Goal: Task Accomplishment & Management: Manage account settings

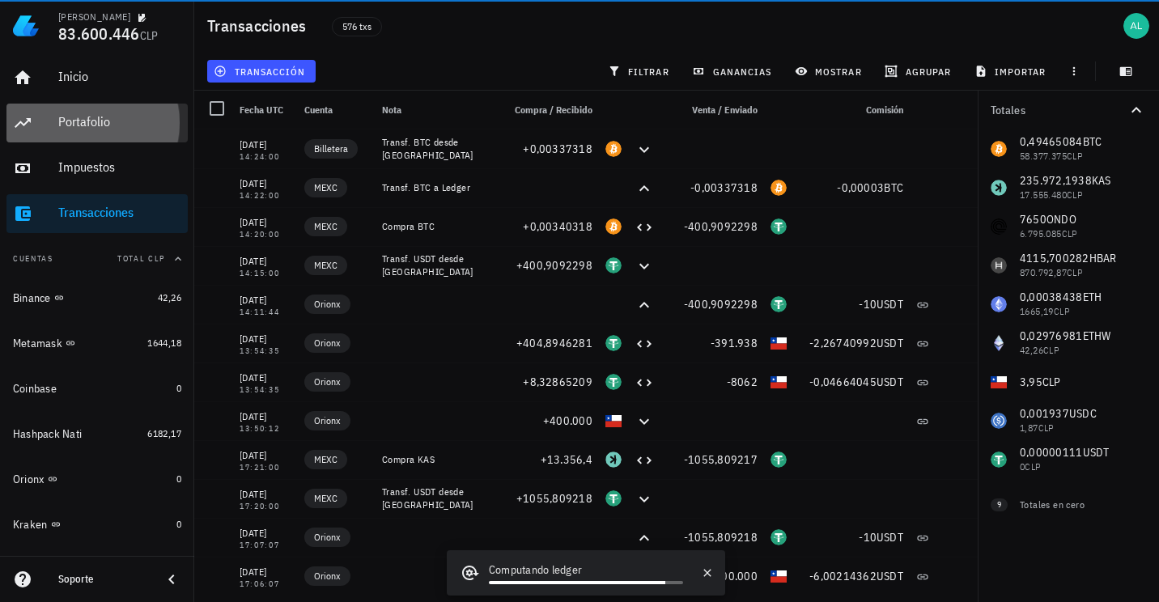
click at [99, 113] on div "Portafolio" at bounding box center [119, 122] width 123 height 36
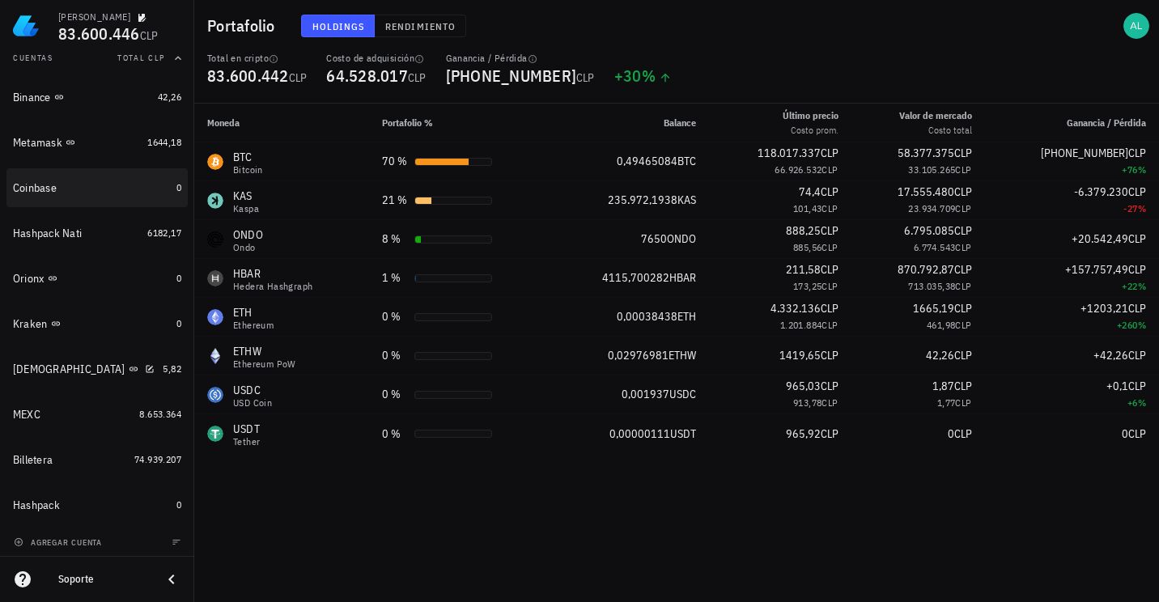
scroll to position [202, 0]
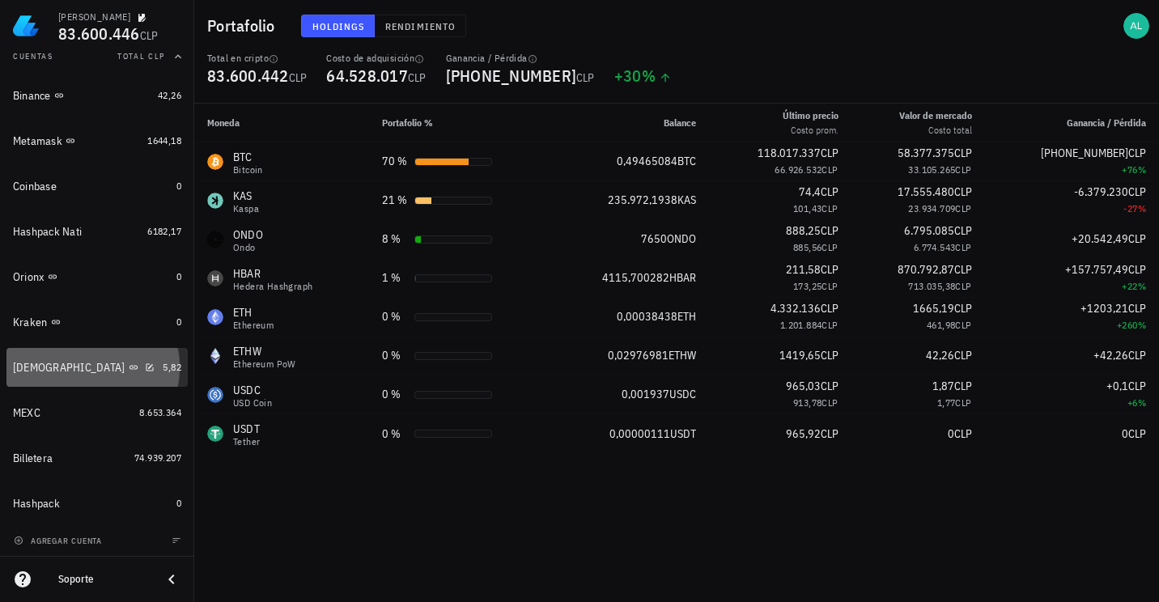
click at [87, 373] on div "[DEMOGRAPHIC_DATA]" at bounding box center [84, 367] width 143 height 15
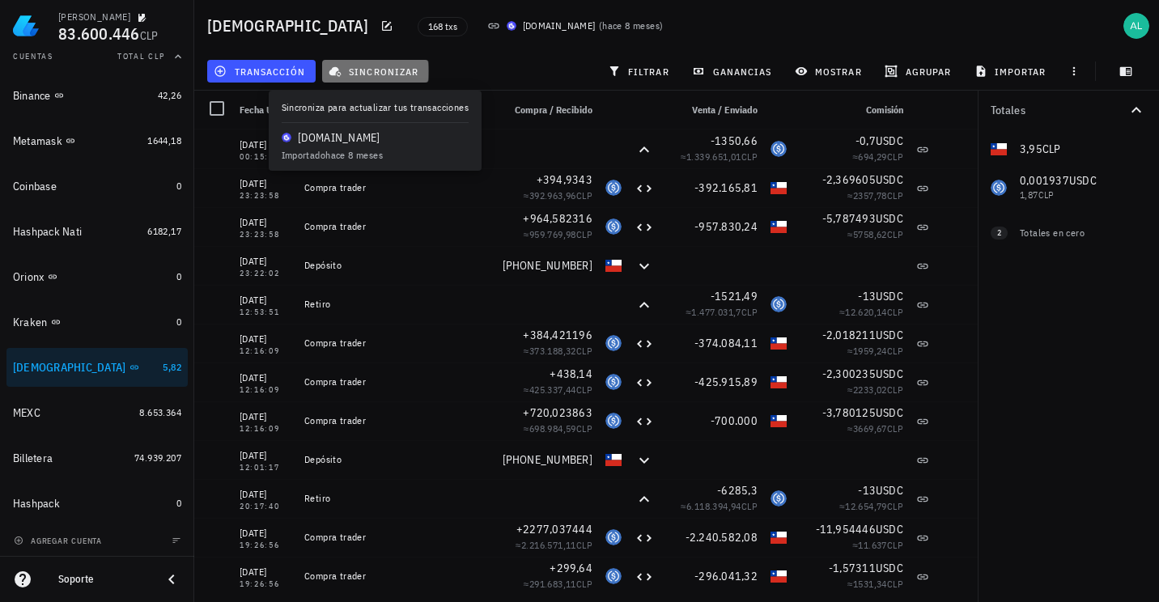
click at [353, 67] on span "sincronizar" at bounding box center [375, 71] width 87 height 13
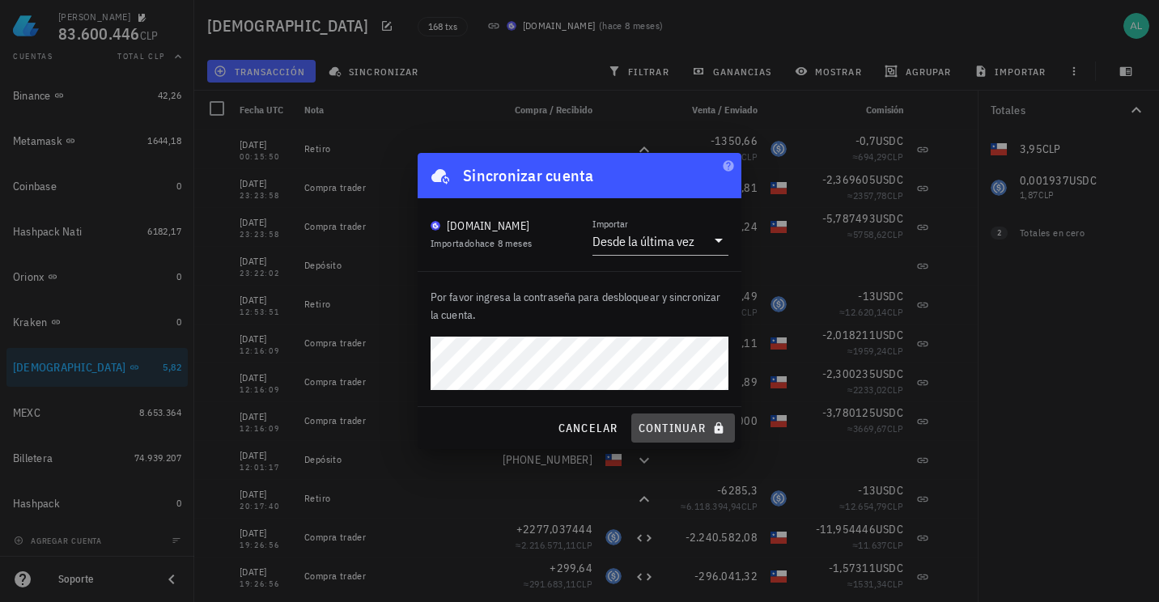
click at [654, 418] on button "continuar" at bounding box center [683, 428] width 104 height 29
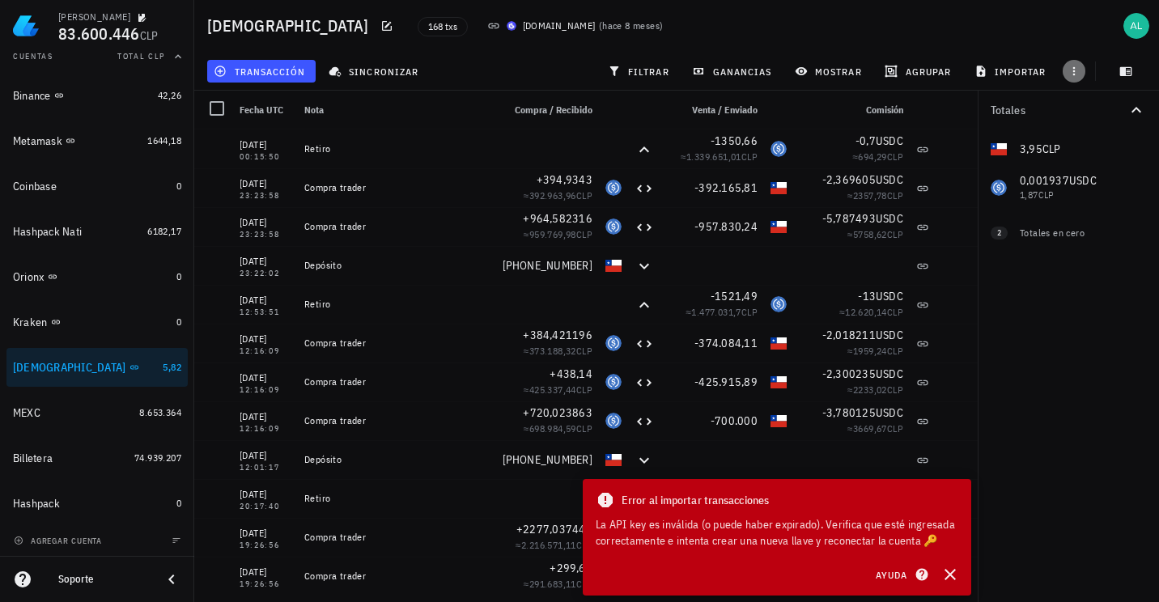
click at [1080, 75] on icon "button" at bounding box center [1074, 71] width 13 height 13
click at [487, 24] on icon at bounding box center [493, 25] width 13 height 13
click at [376, 24] on span "button" at bounding box center [387, 25] width 23 height 13
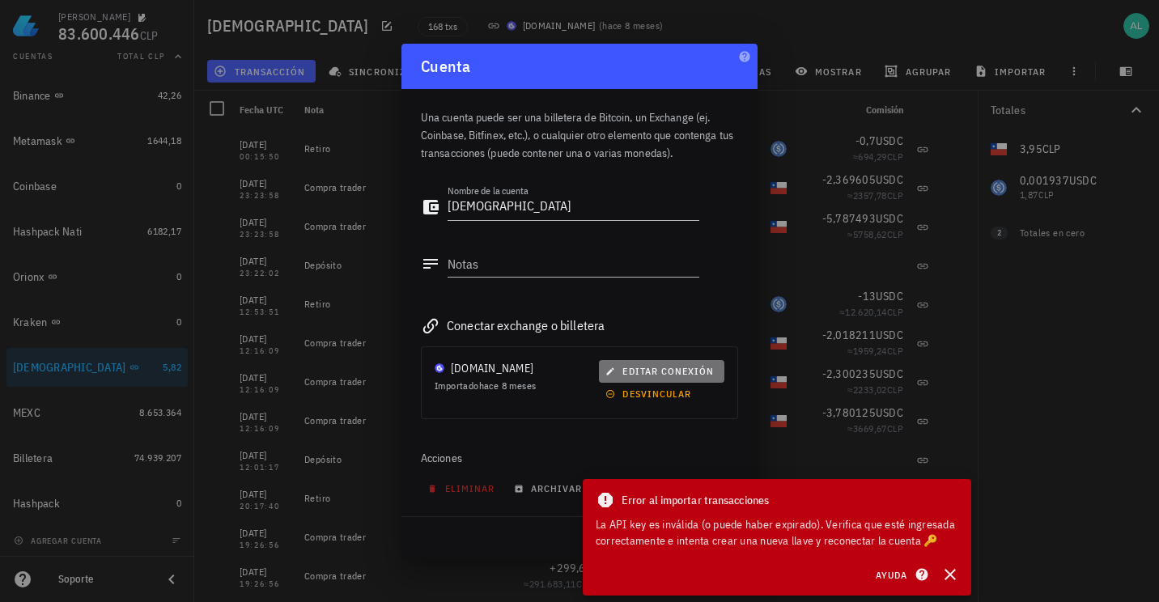
click at [633, 367] on span "editar conexión" at bounding box center [661, 371] width 105 height 12
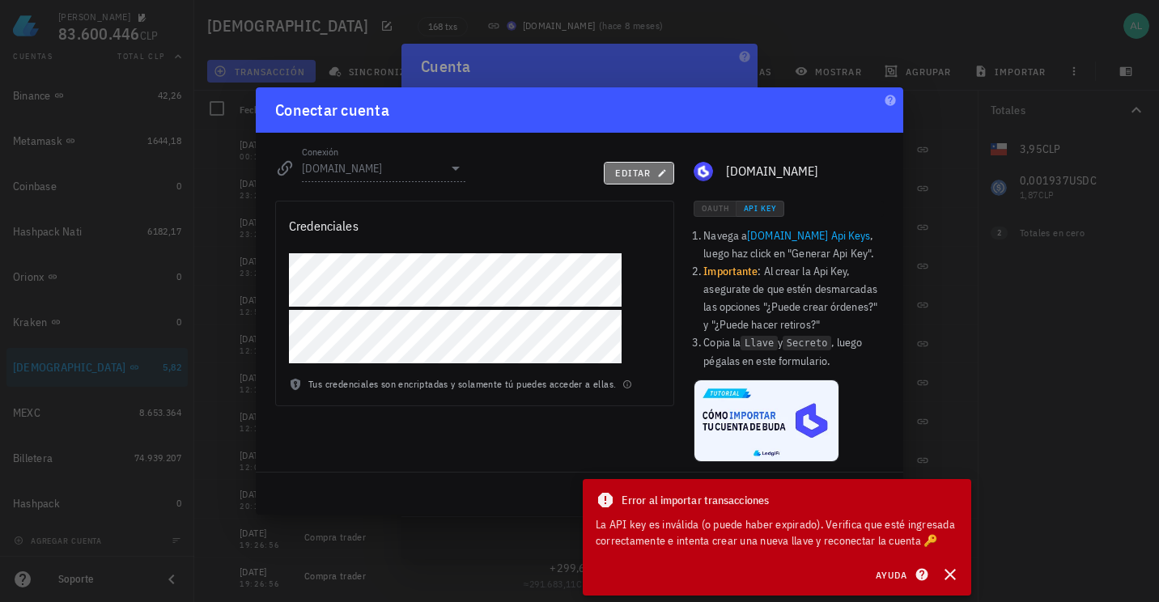
click at [642, 172] on span "editar" at bounding box center [638, 173] width 49 height 12
click at [949, 574] on icon "button" at bounding box center [950, 574] width 11 height 11
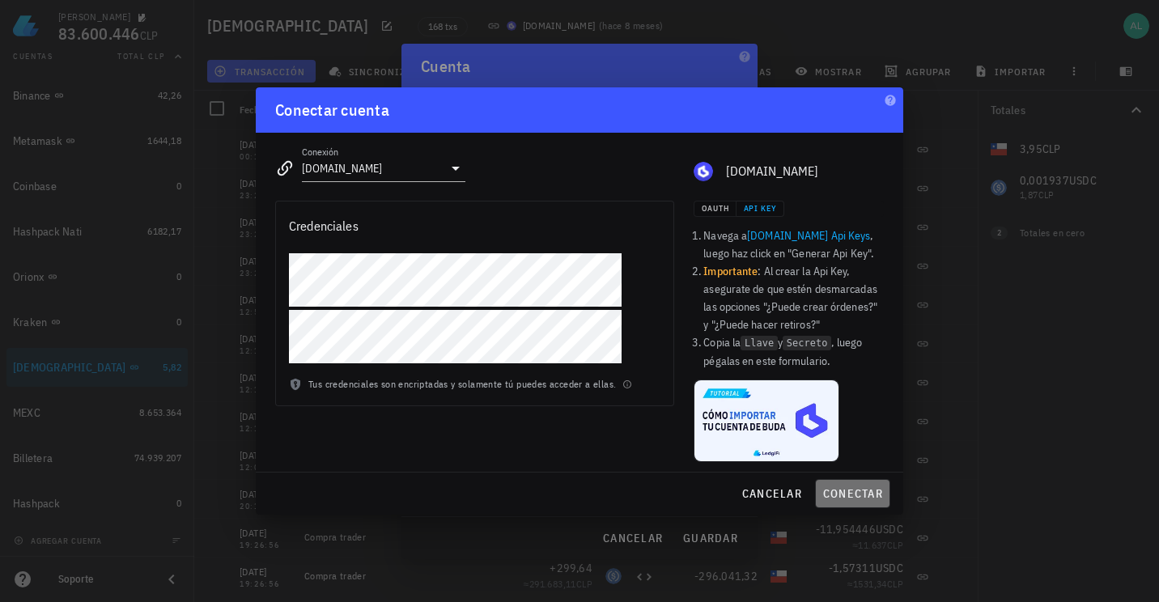
click at [838, 493] on span "conectar" at bounding box center [852, 493] width 61 height 15
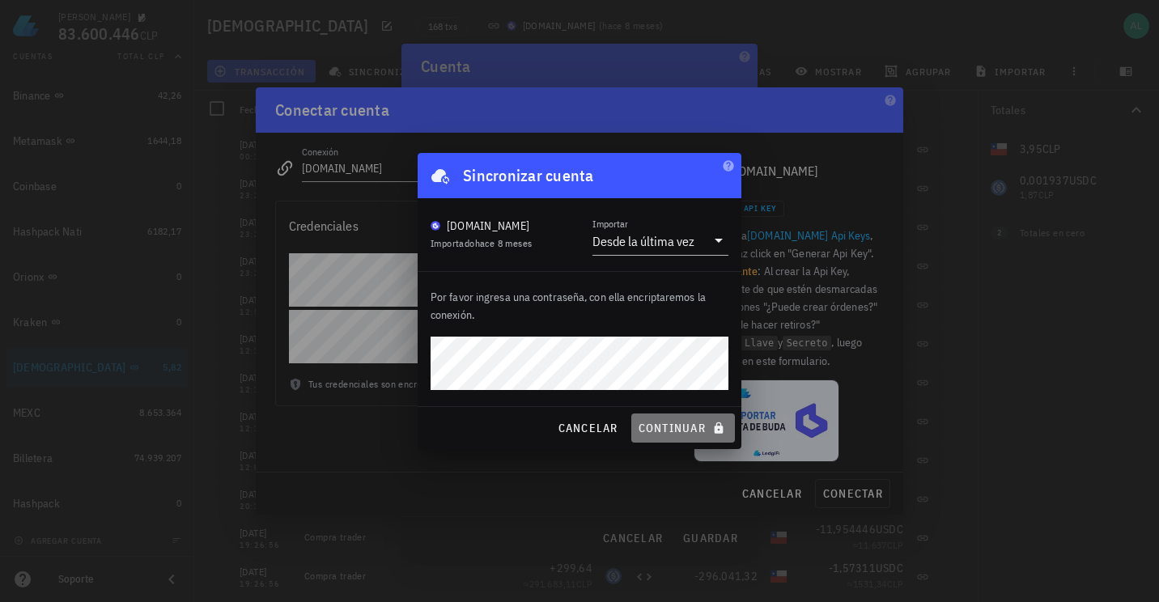
click at [662, 427] on span "continuar" at bounding box center [683, 428] width 91 height 15
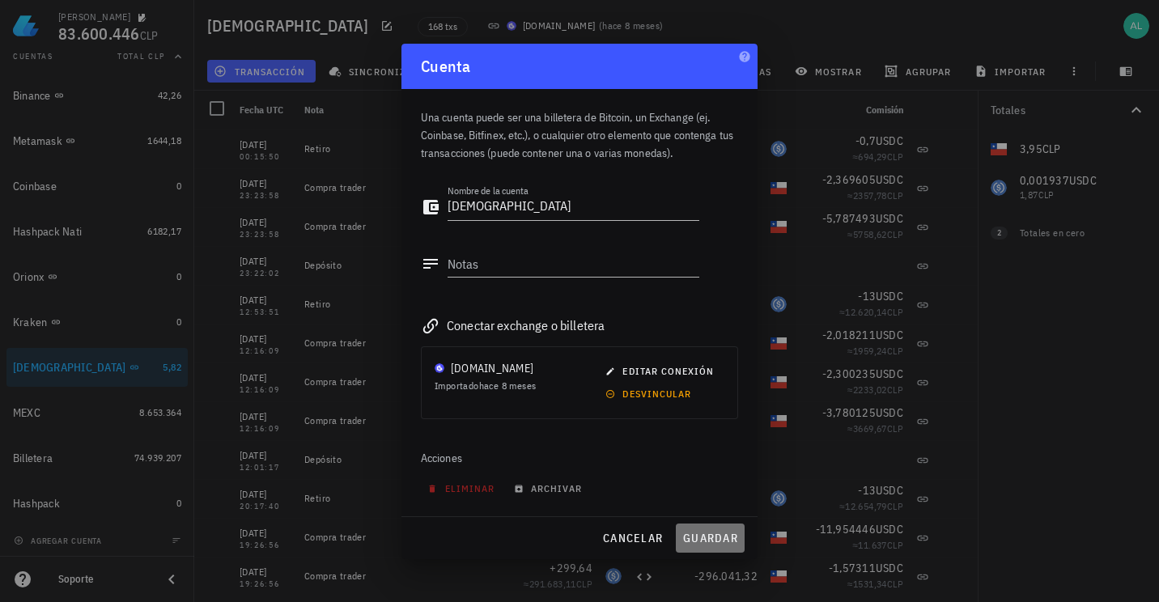
click at [697, 536] on span "guardar" at bounding box center [710, 538] width 56 height 15
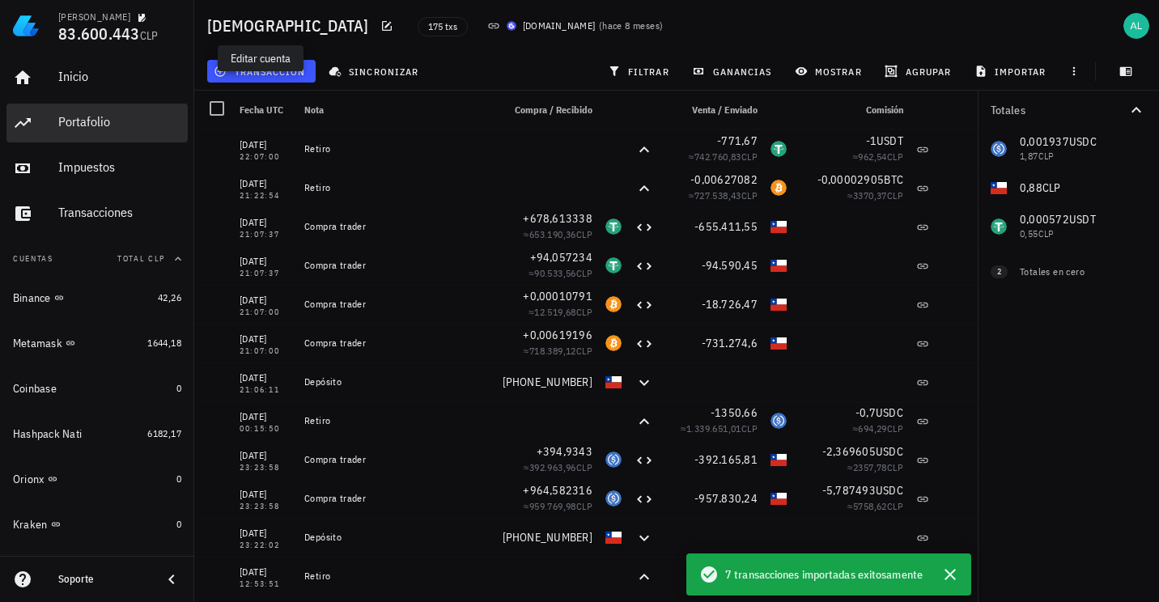
click at [75, 120] on div "Portafolio" at bounding box center [119, 121] width 123 height 15
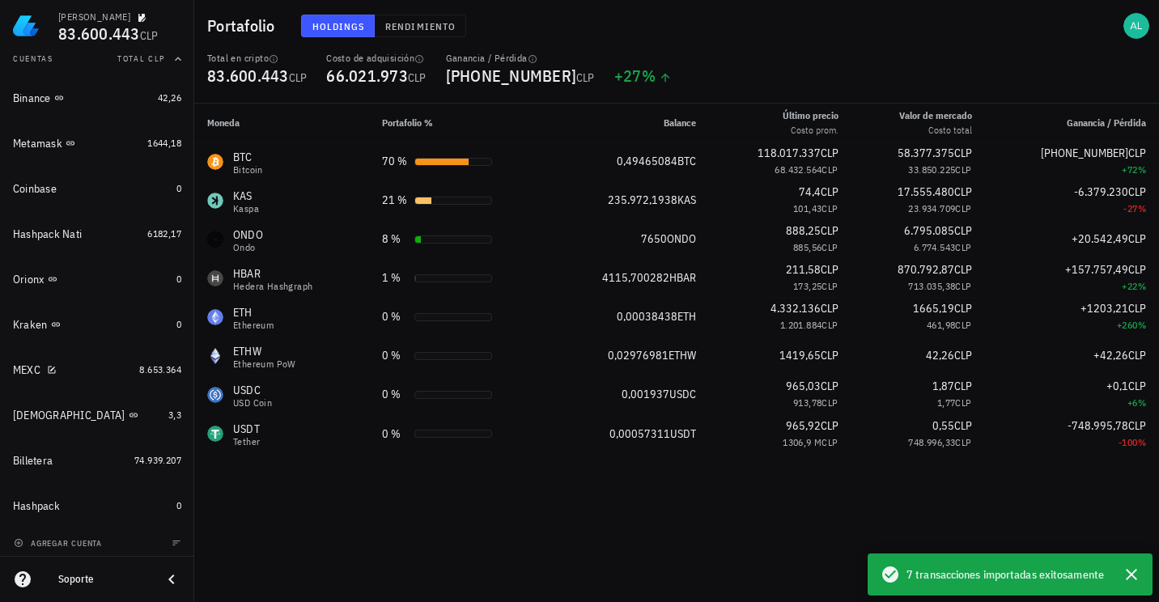
scroll to position [202, 0]
click at [113, 418] on div "[DEMOGRAPHIC_DATA]" at bounding box center [87, 413] width 149 height 15
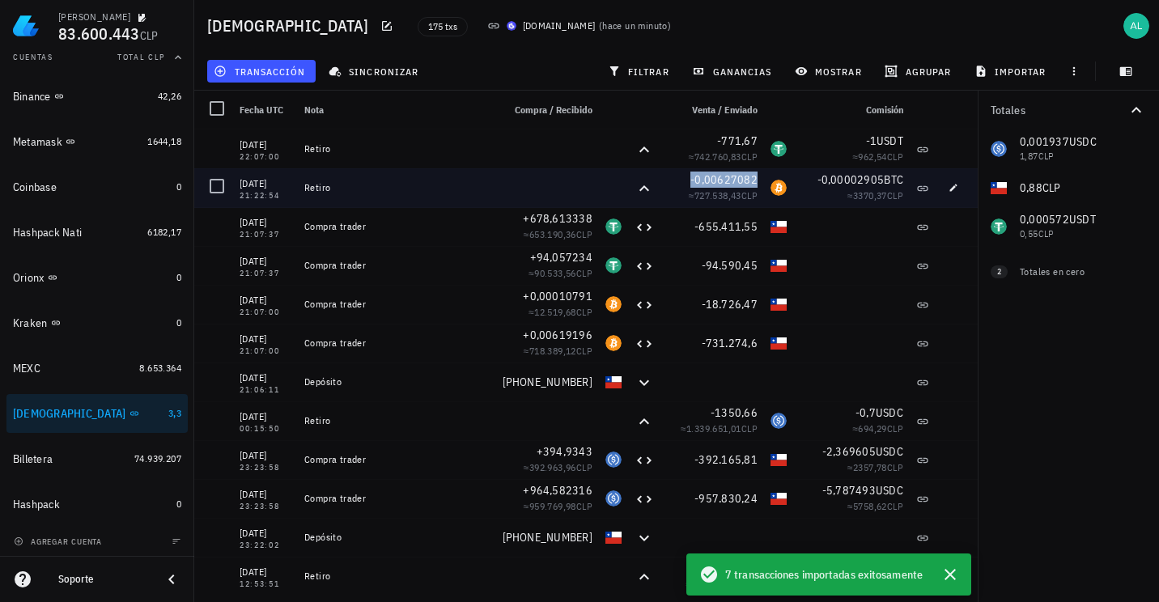
click at [714, 181] on span "-0,00627082" at bounding box center [723, 179] width 67 height 15
drag, startPoint x: 714, startPoint y: 181, endPoint x: 654, endPoint y: 175, distance: 60.2
click at [656, 175] on icon "button" at bounding box center [661, 180] width 10 height 10
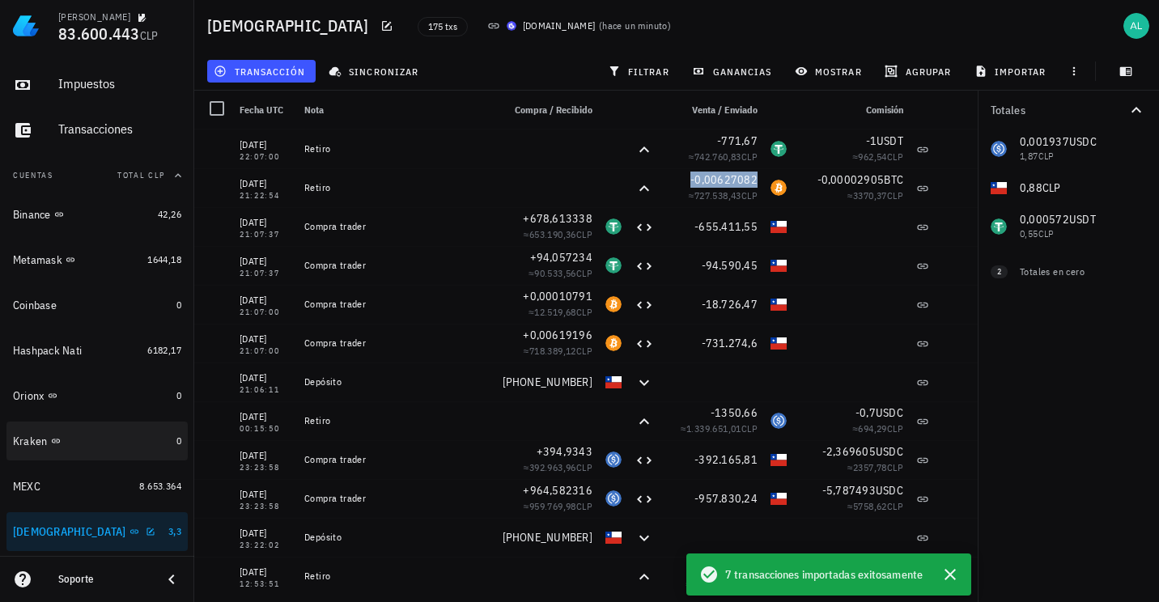
scroll to position [205, 0]
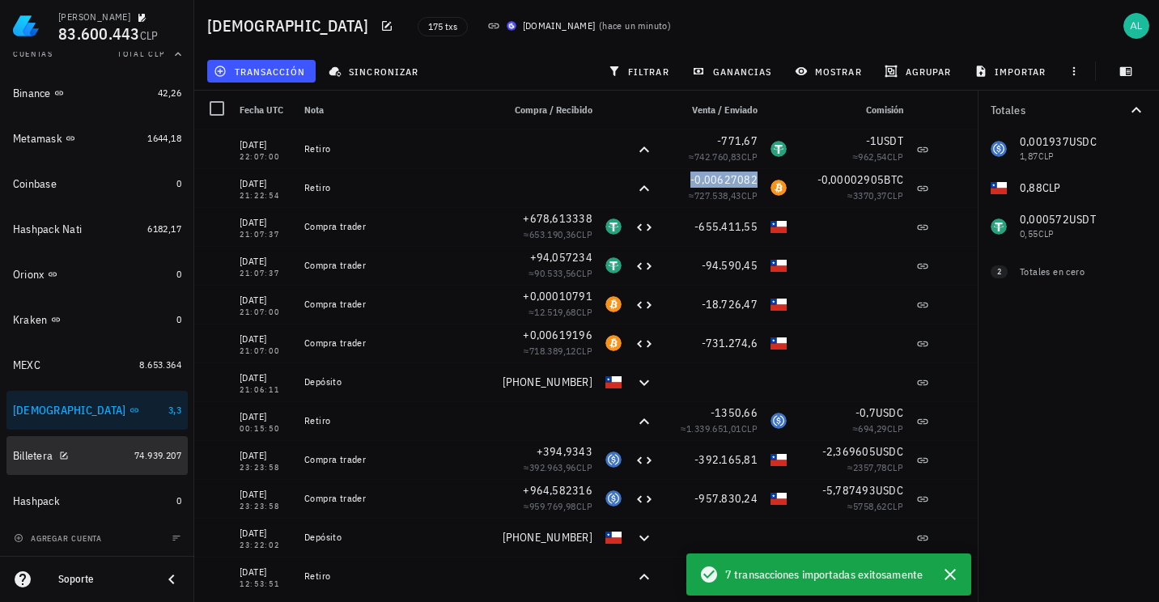
click at [105, 451] on div "Billetera" at bounding box center [70, 455] width 115 height 15
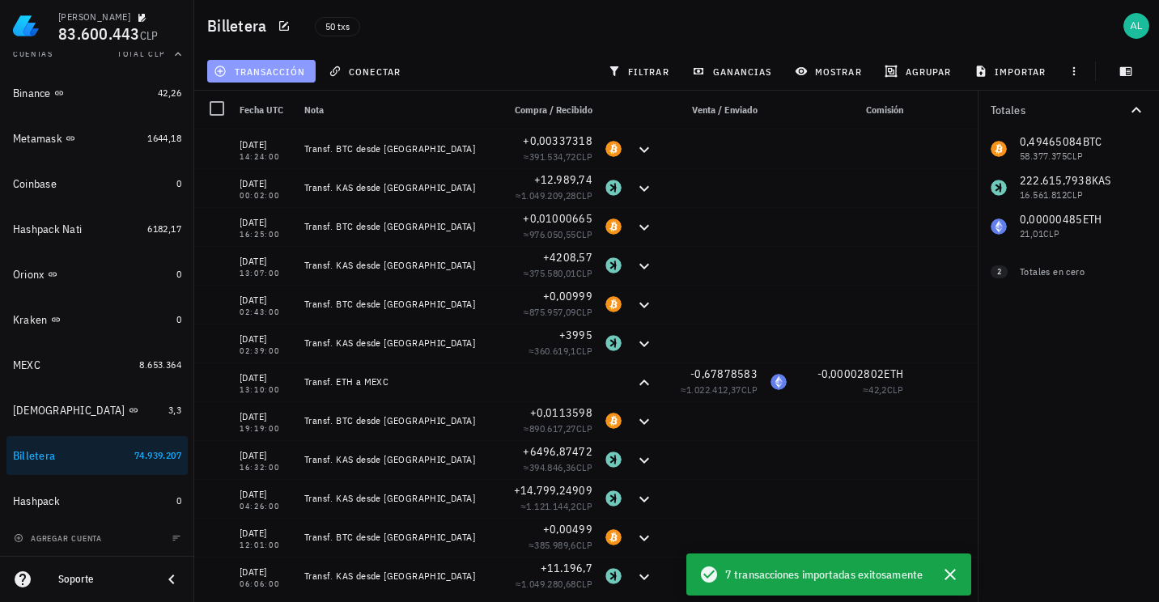
click at [271, 72] on span "transacción" at bounding box center [261, 71] width 88 height 13
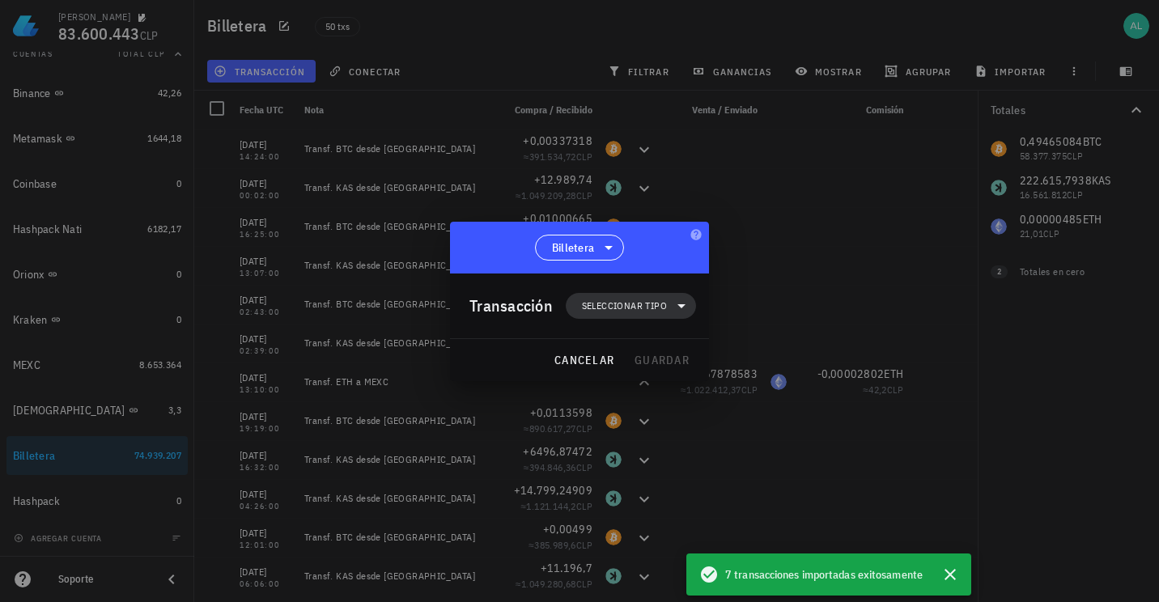
click at [595, 303] on span "Seleccionar tipo" at bounding box center [624, 306] width 85 height 16
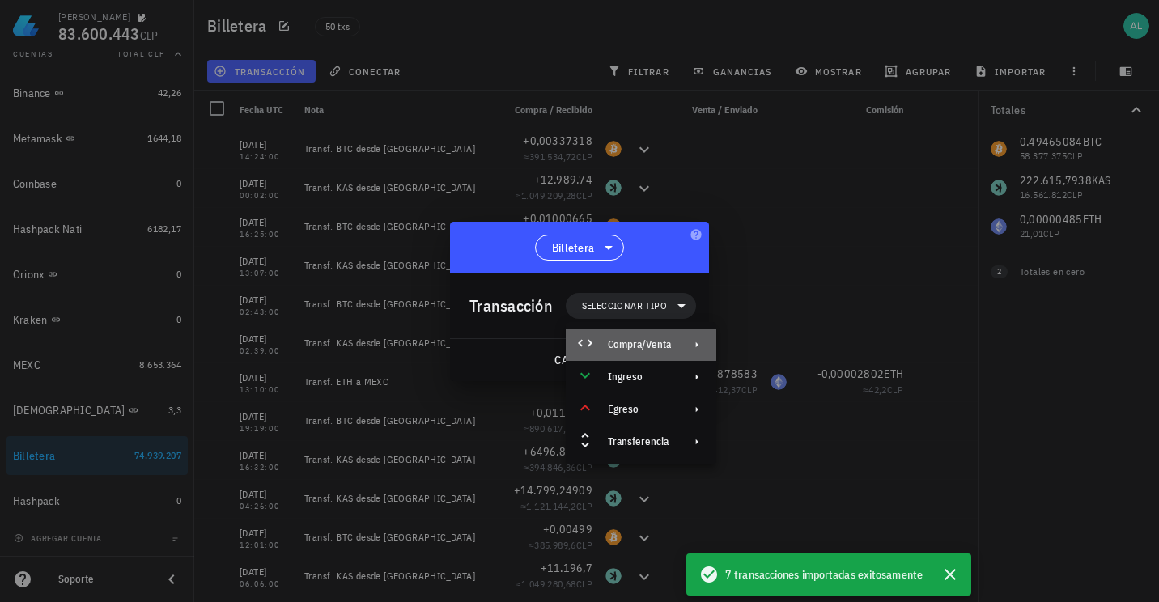
click at [624, 346] on div "Compra/Venta" at bounding box center [639, 344] width 63 height 13
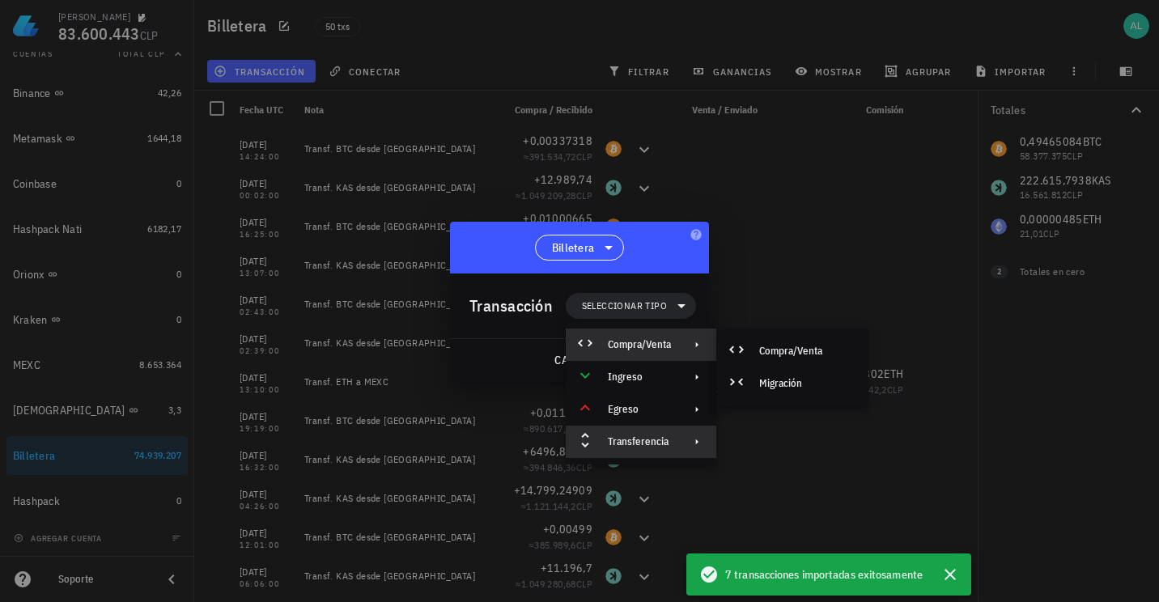
click at [639, 427] on div "Transferencia" at bounding box center [641, 442] width 151 height 32
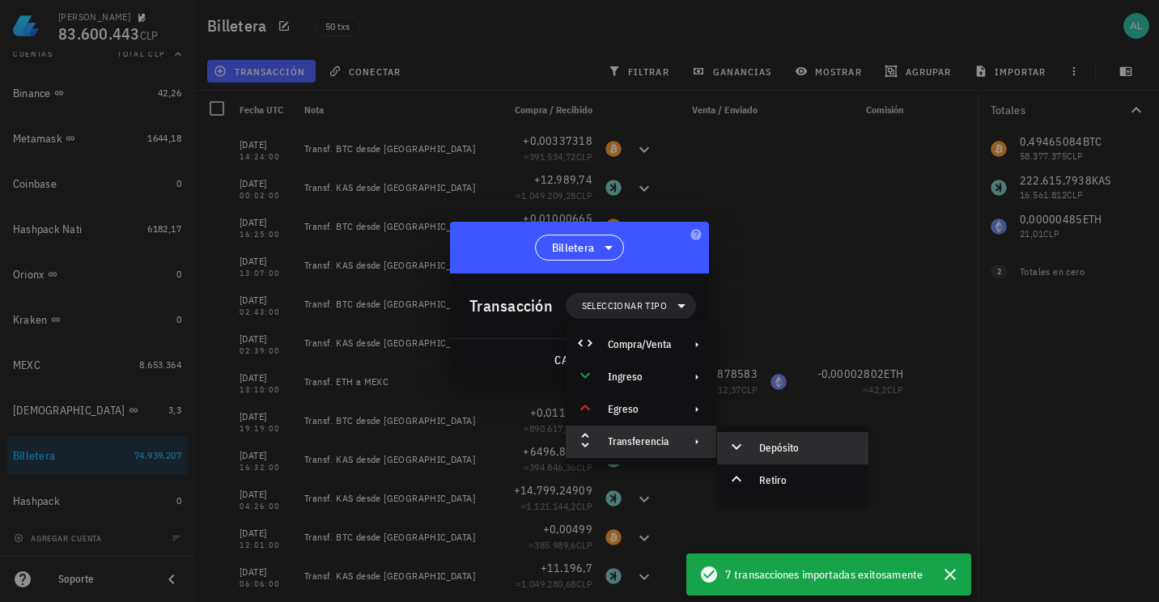
click at [766, 444] on div "Depósito" at bounding box center [807, 448] width 96 height 13
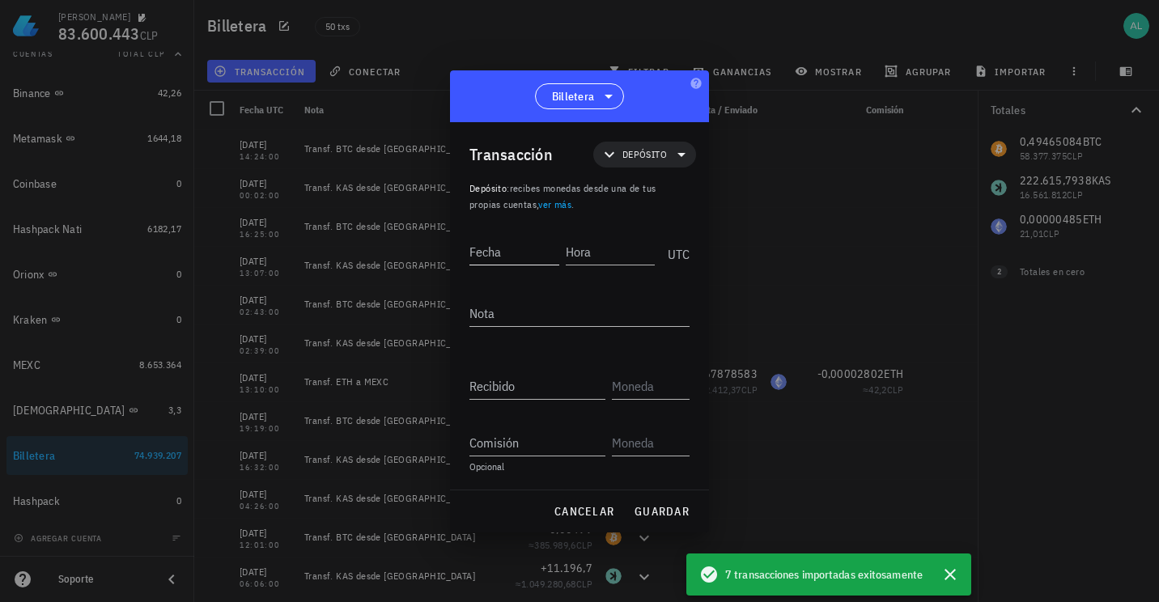
click at [534, 257] on input "Fecha" at bounding box center [514, 252] width 90 height 26
type input "[DATE]"
type input "23:00:00"
type textarea "Transf. BTC desde [GEOGRAPHIC_DATA]"
click at [529, 392] on input "Recibido" at bounding box center [537, 386] width 136 height 26
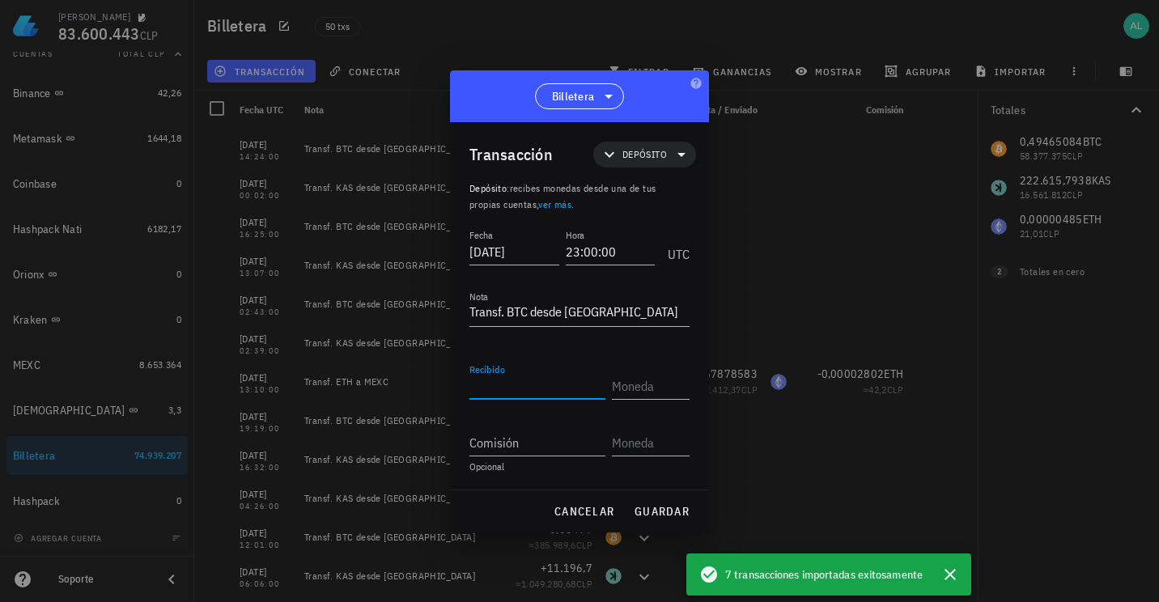
paste input "0,00627082"
type input "0,00627082"
click at [625, 392] on input "text" at bounding box center [649, 386] width 74 height 26
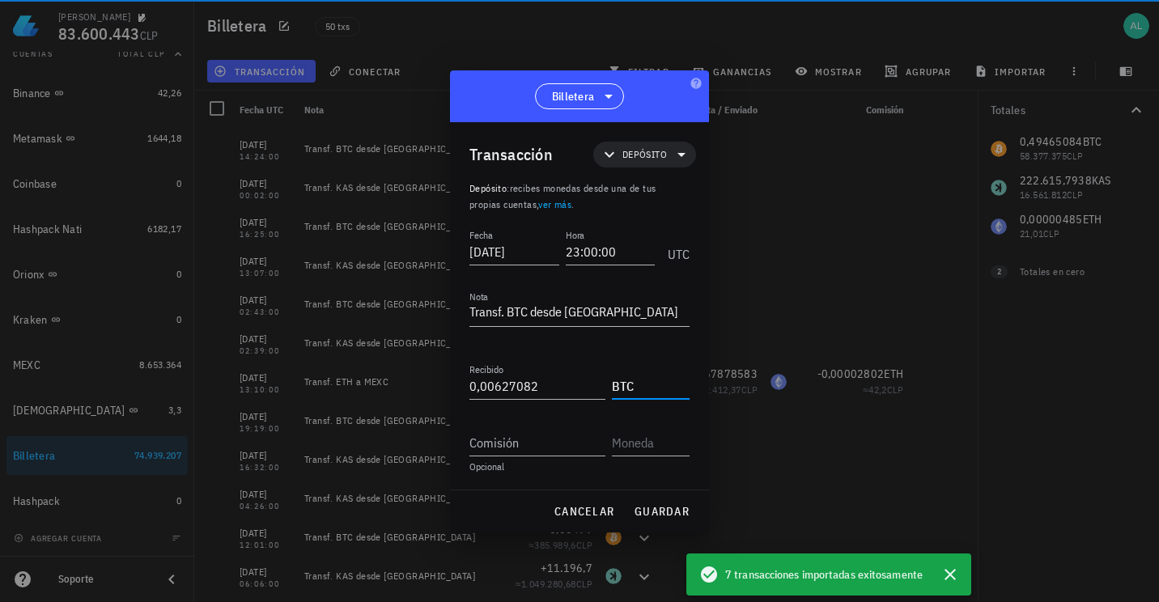
type input "BTC"
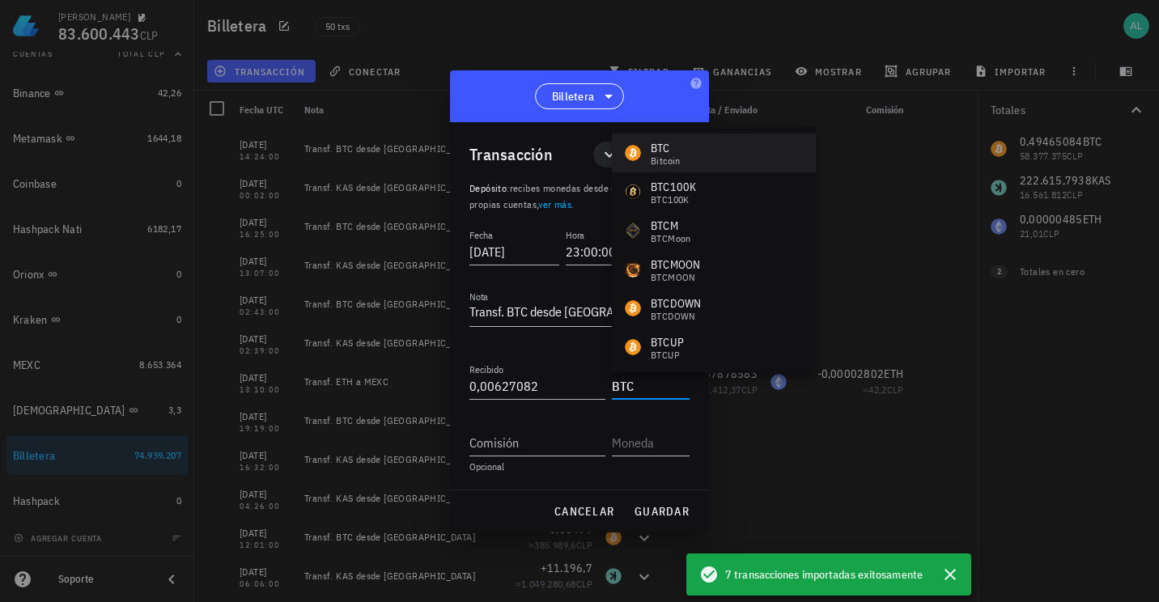
click at [698, 144] on div "BTC Bitcoin" at bounding box center [714, 153] width 204 height 39
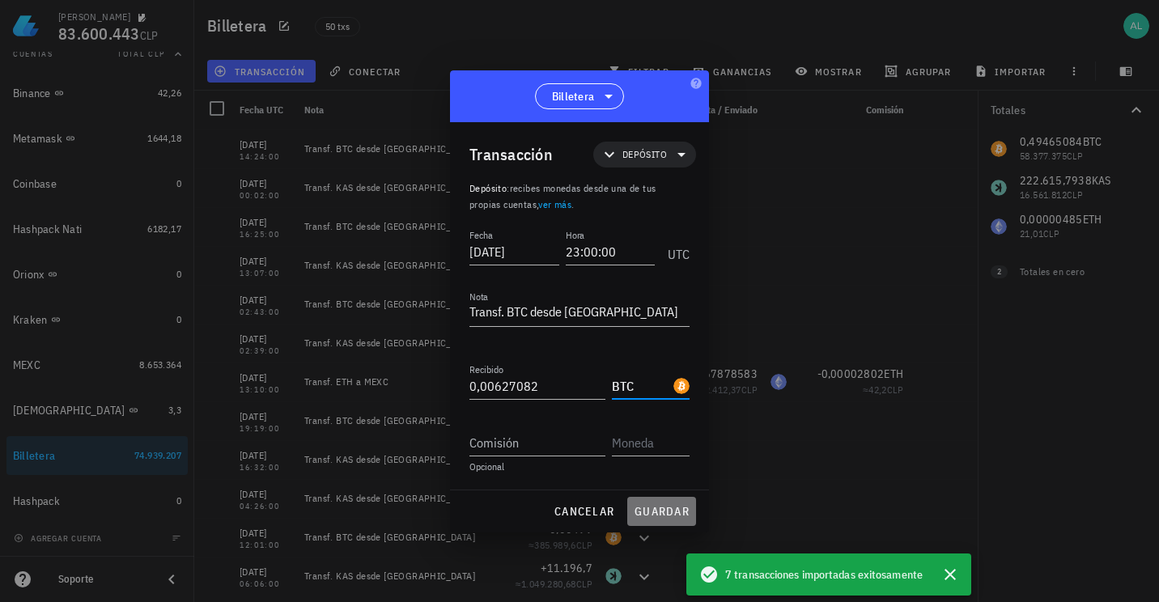
click at [654, 509] on span "guardar" at bounding box center [662, 511] width 56 height 15
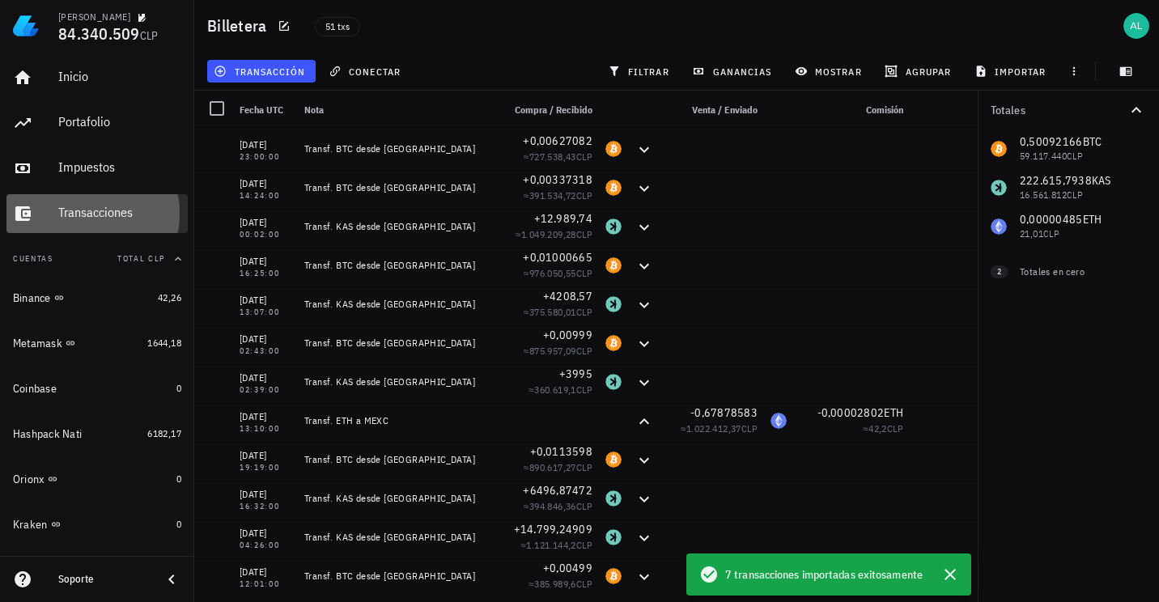
click at [103, 209] on div "Transacciones" at bounding box center [119, 212] width 123 height 15
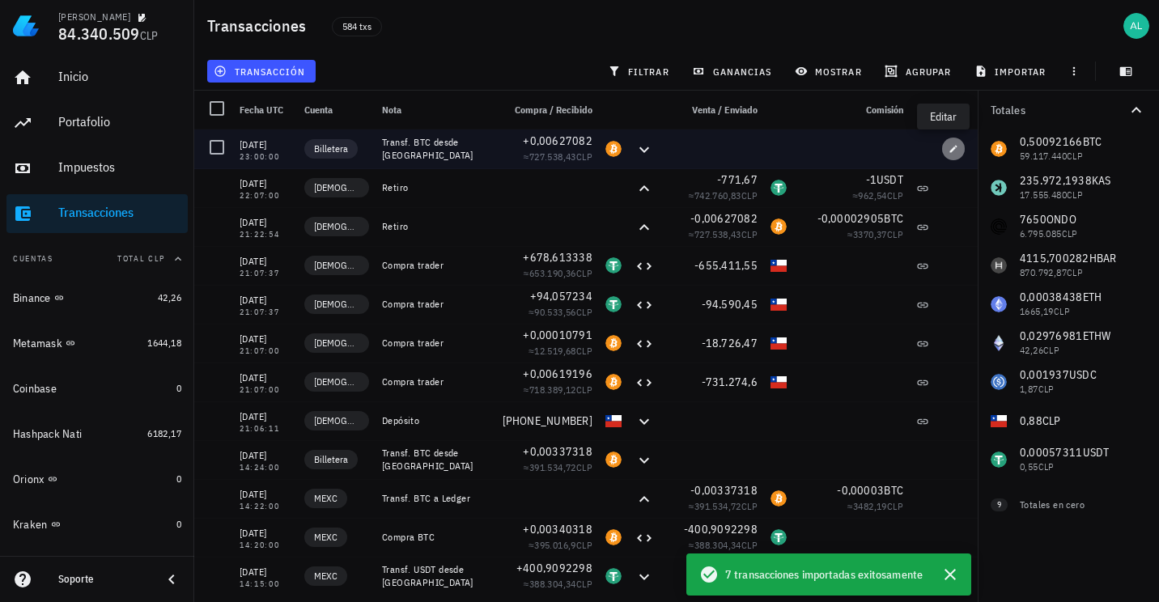
click at [949, 151] on icon "button" at bounding box center [954, 149] width 10 height 10
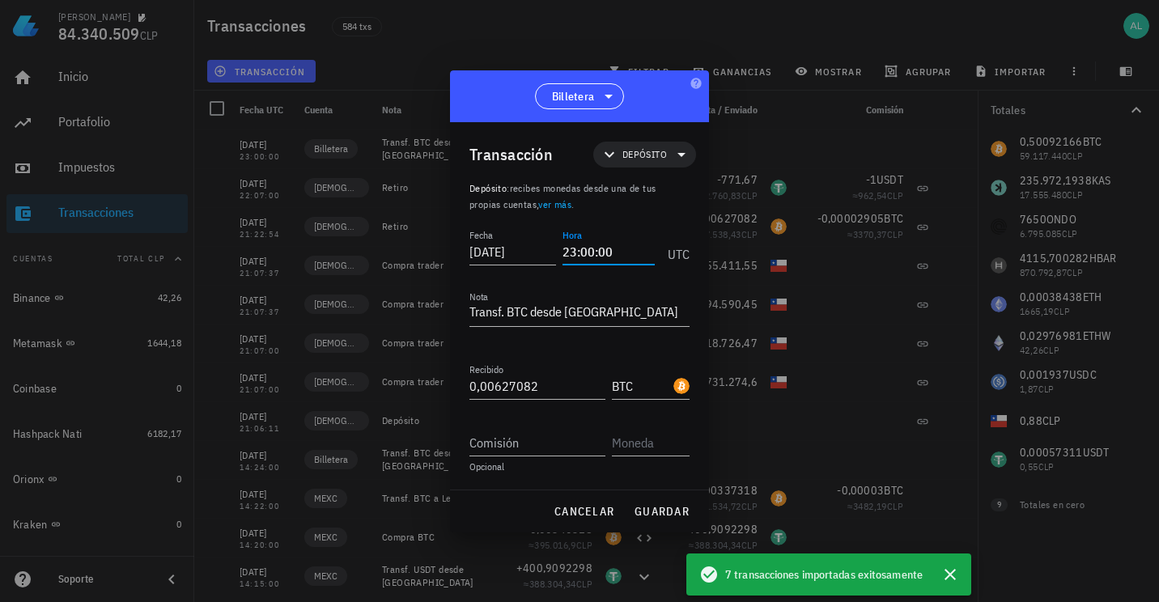
click at [588, 252] on input "23:00:00" at bounding box center [609, 252] width 92 height 26
click at [667, 511] on span "guardar" at bounding box center [662, 511] width 56 height 15
type input "23:00:00"
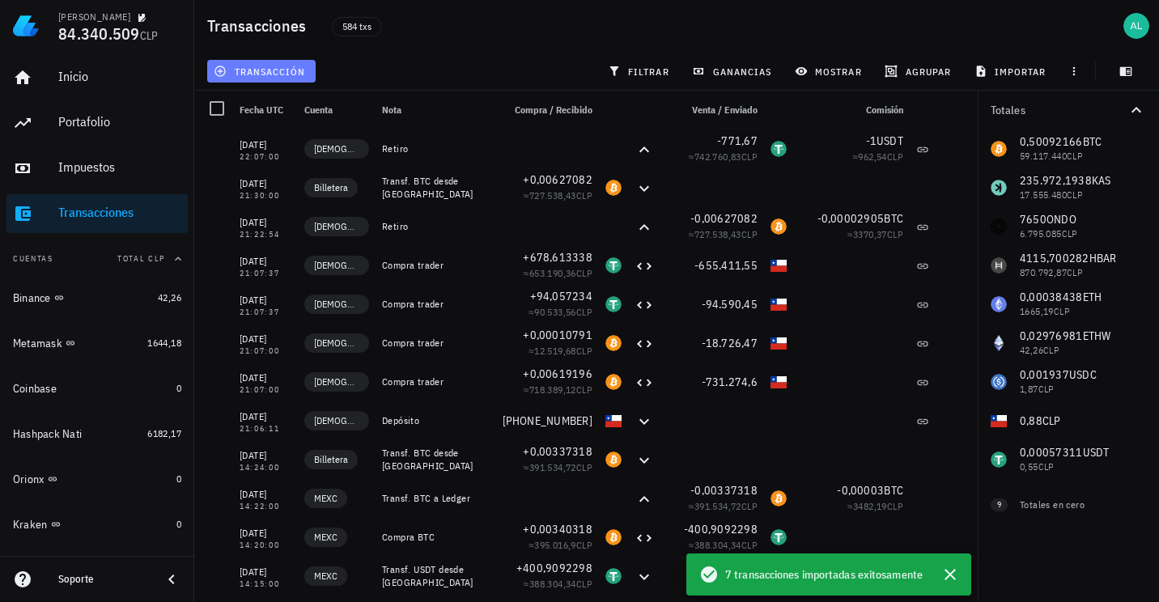
click at [287, 70] on span "transacción" at bounding box center [261, 71] width 88 height 13
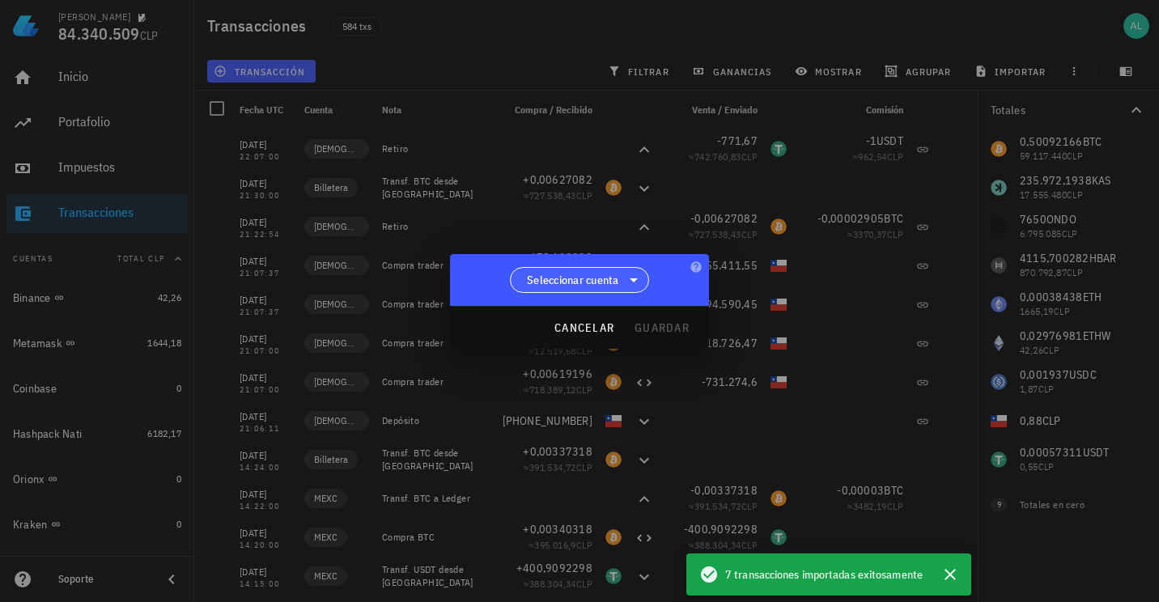
click at [566, 288] on span "Seleccionar cuenta" at bounding box center [579, 280] width 118 height 24
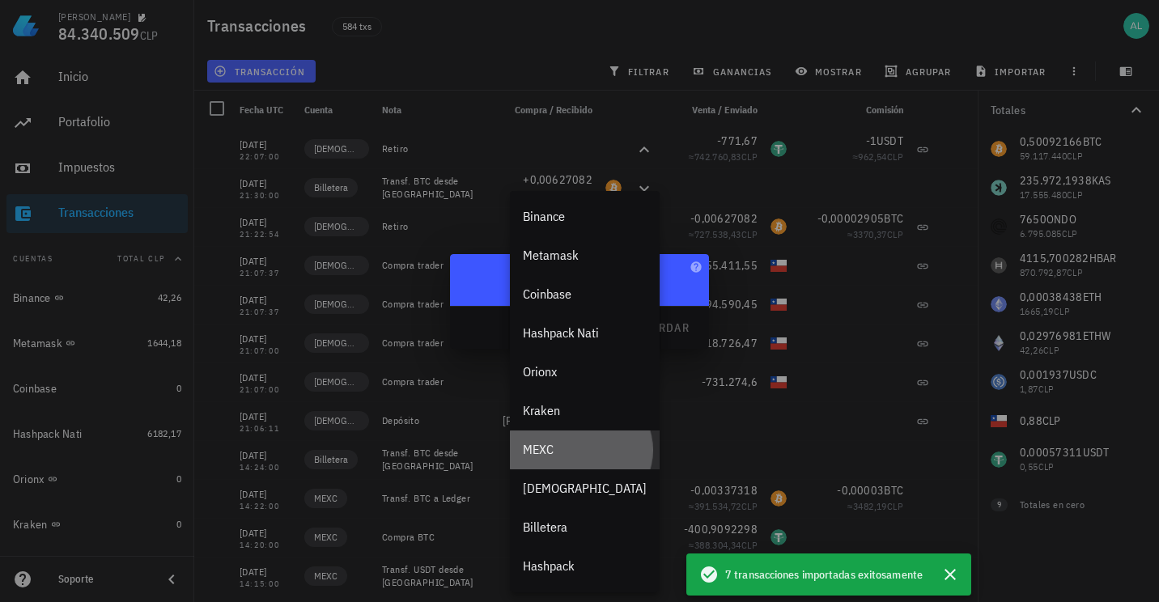
click at [567, 448] on div "MEXC" at bounding box center [585, 449] width 124 height 15
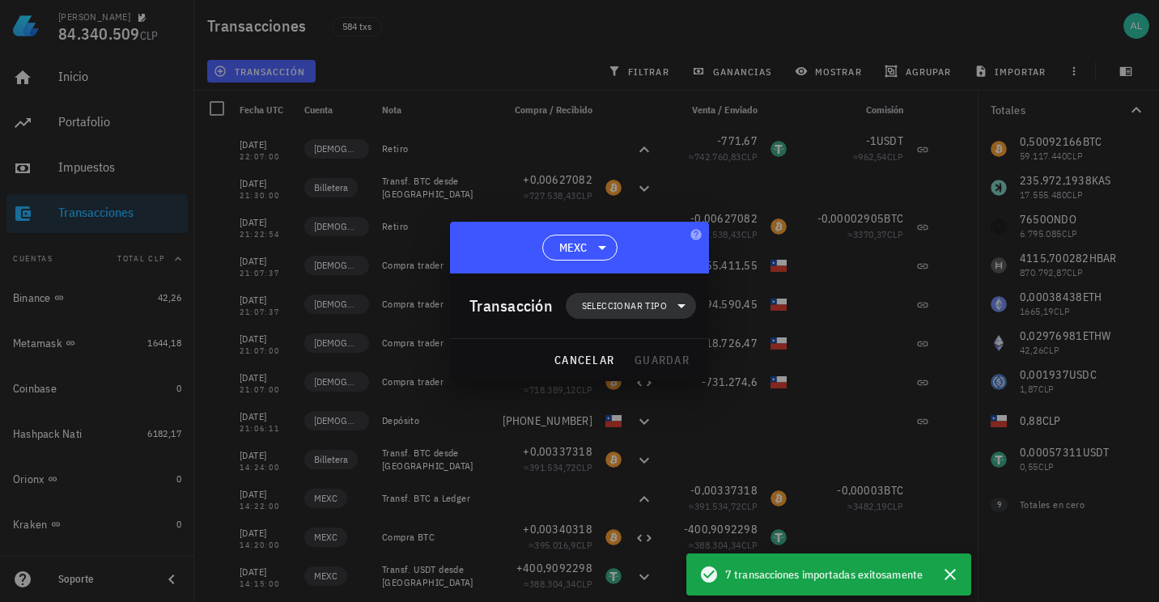
click at [593, 306] on span "Seleccionar tipo" at bounding box center [624, 306] width 85 height 16
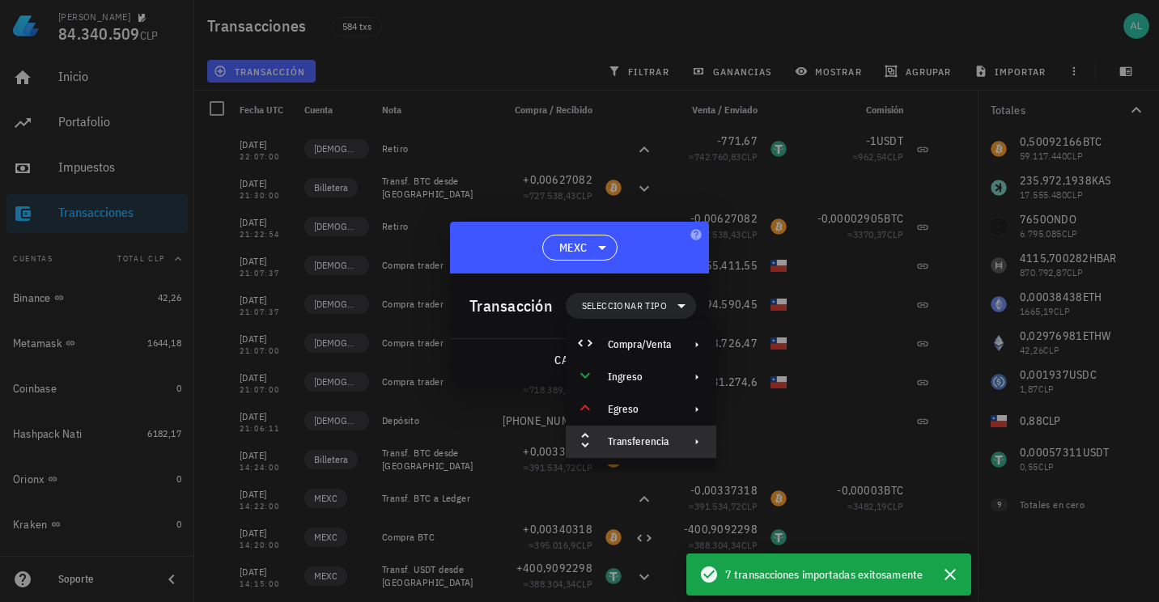
click at [649, 448] on div "Transferencia" at bounding box center [641, 442] width 151 height 32
click at [771, 455] on div "Depósito" at bounding box center [792, 448] width 151 height 32
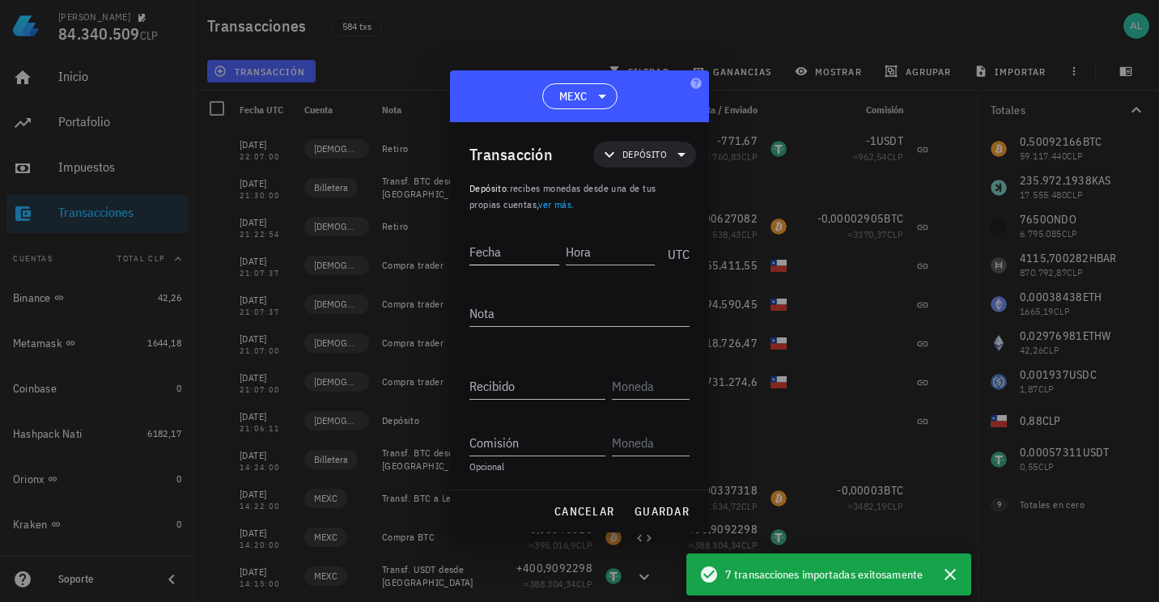
click at [533, 250] on input "Fecha" at bounding box center [514, 252] width 90 height 26
type input "2"
type input "[DATE]"
type input "22:10:00"
type textarea "Transf. USDT desde [GEOGRAPHIC_DATA]"
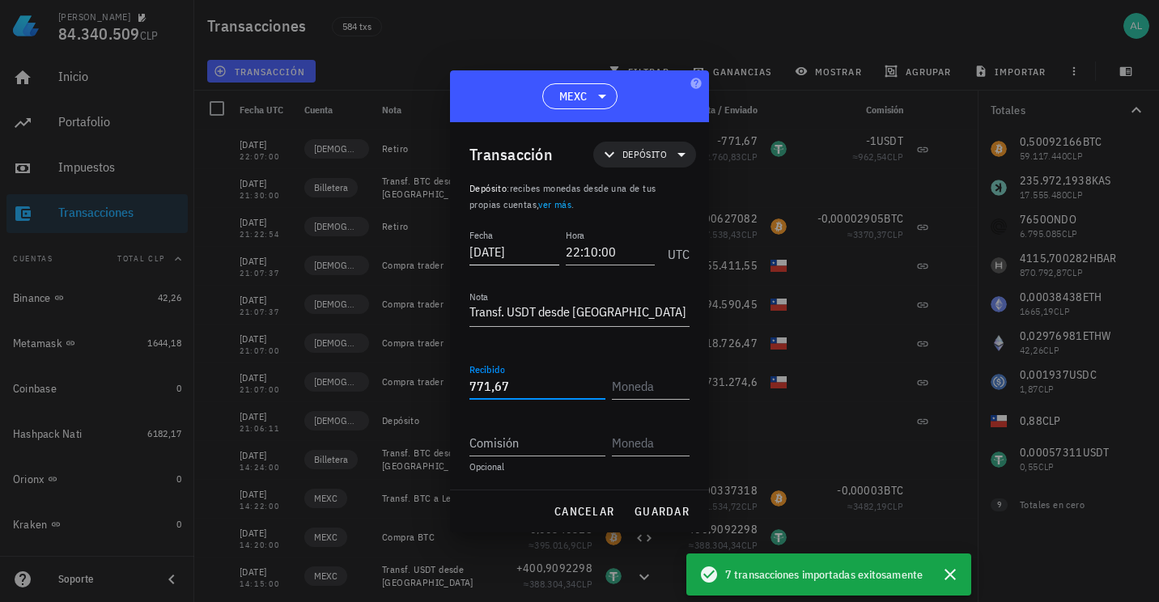
type input "771,67"
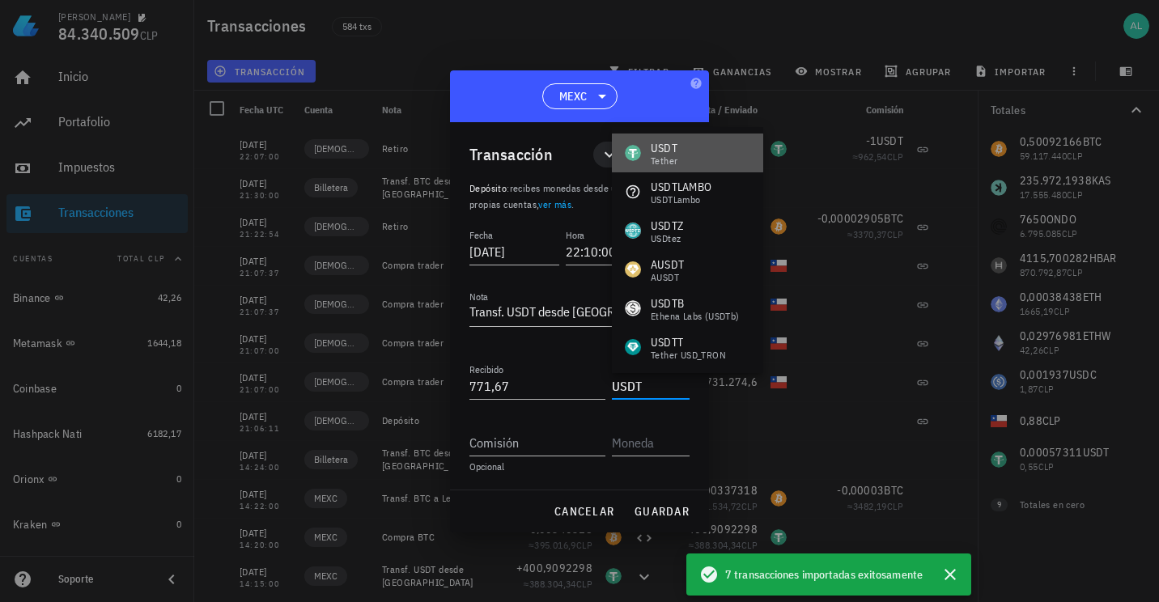
click at [711, 141] on div "USDT Tether" at bounding box center [687, 153] width 151 height 39
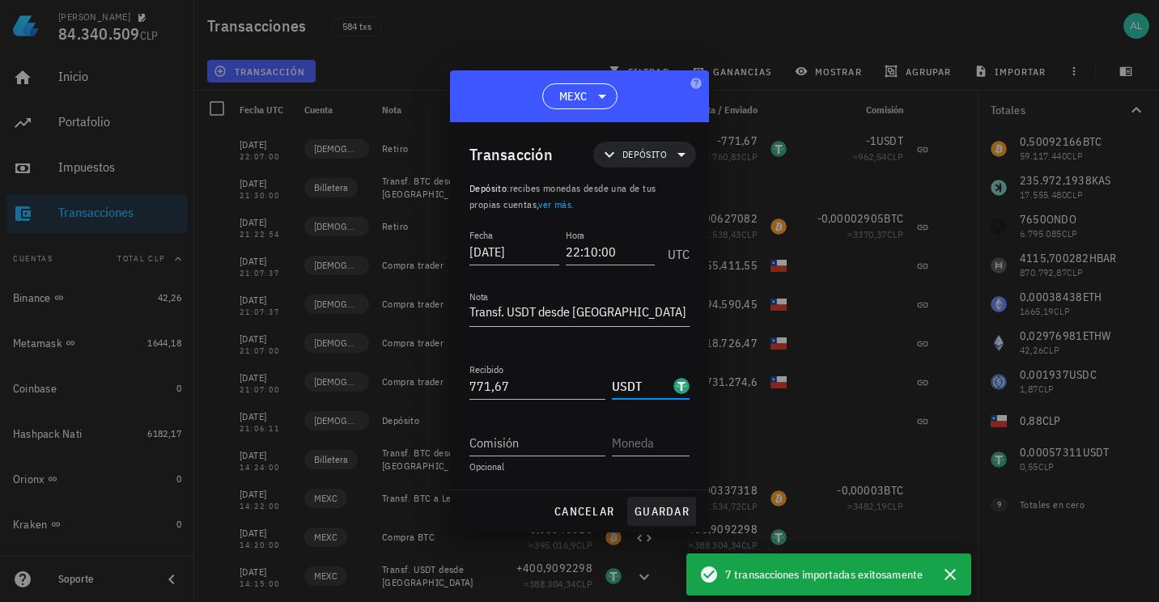
type input "USDT"
click at [648, 511] on span "guardar" at bounding box center [662, 511] width 56 height 15
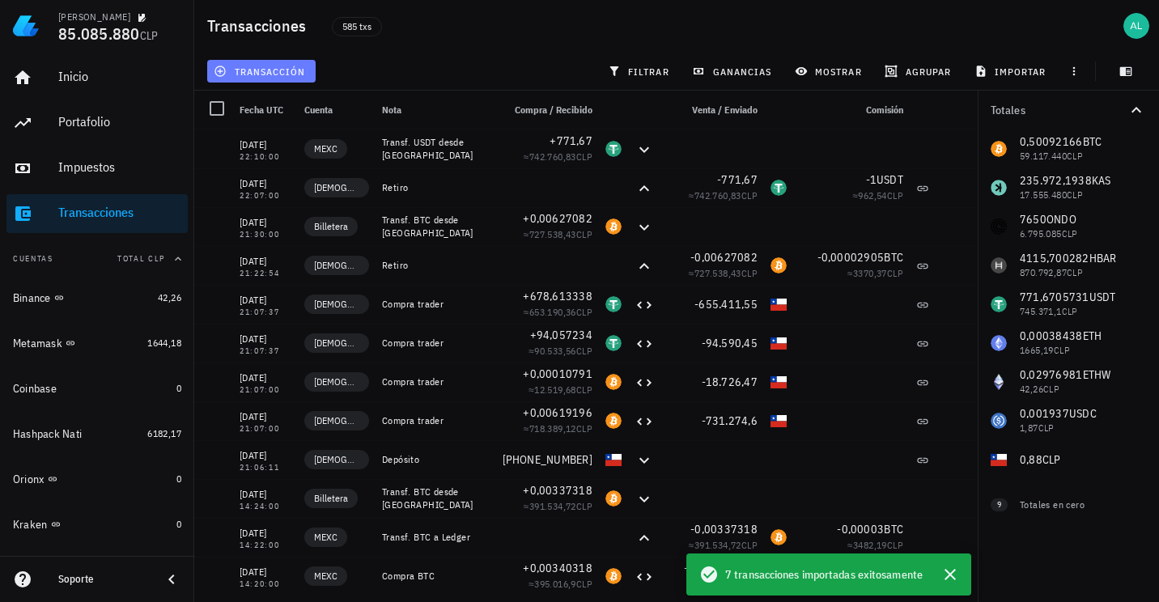
click at [281, 71] on span "transacción" at bounding box center [261, 71] width 88 height 13
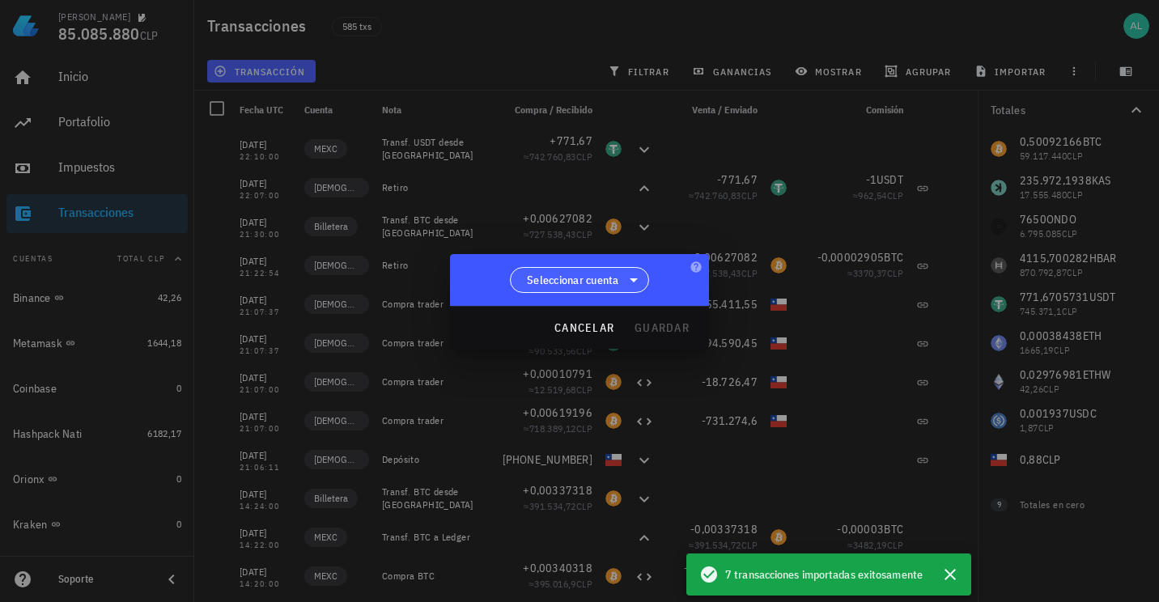
click at [617, 282] on span "Seleccionar cuenta" at bounding box center [573, 280] width 92 height 16
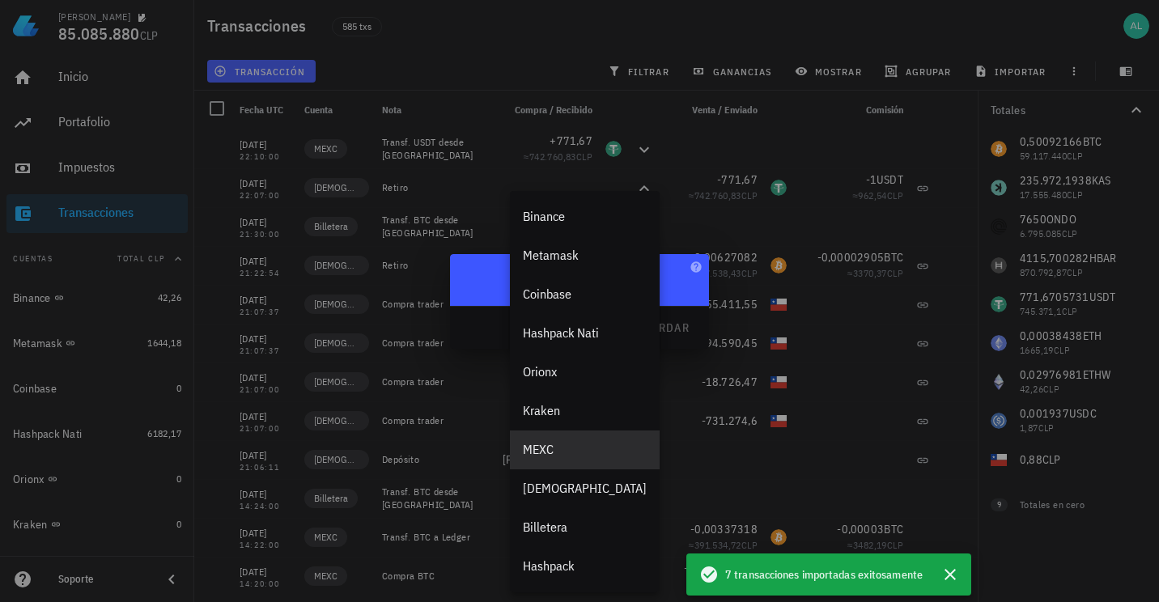
click at [571, 434] on div "MEXC" at bounding box center [585, 450] width 150 height 39
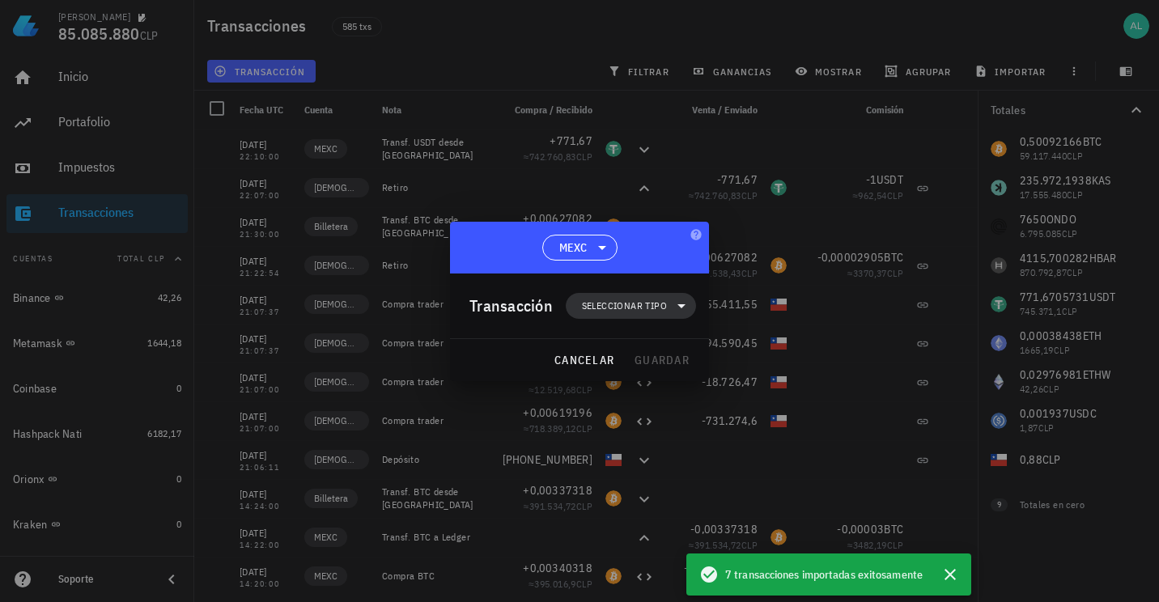
click at [609, 309] on span "Seleccionar tipo" at bounding box center [624, 306] width 85 height 16
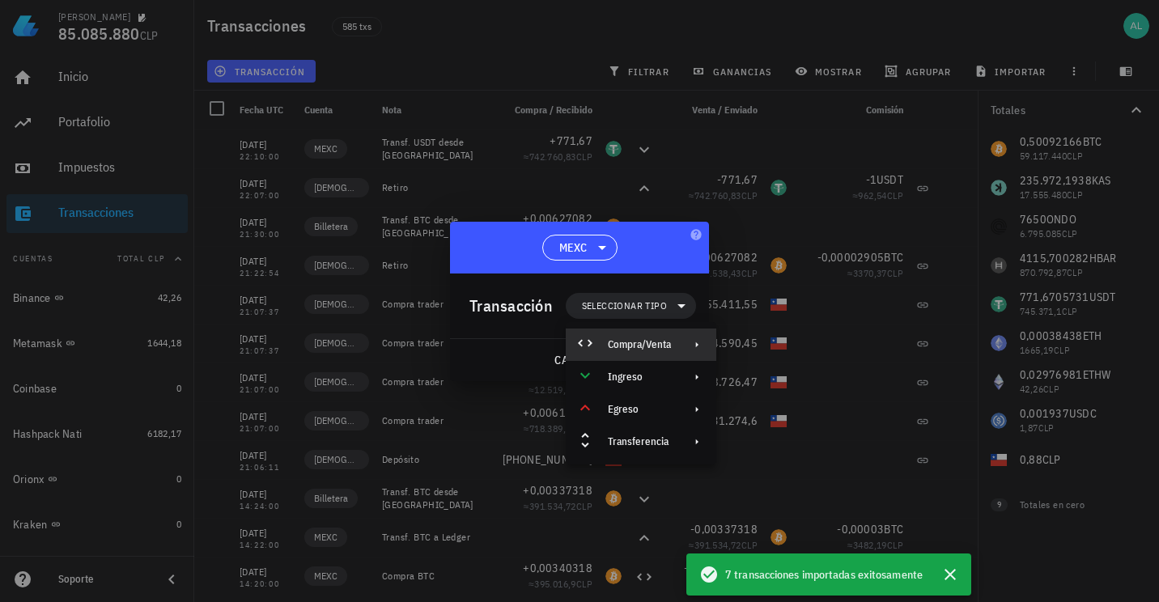
click at [650, 346] on div "Compra/Venta" at bounding box center [639, 344] width 63 height 13
click at [766, 353] on div "Compra/Venta" at bounding box center [807, 351] width 96 height 13
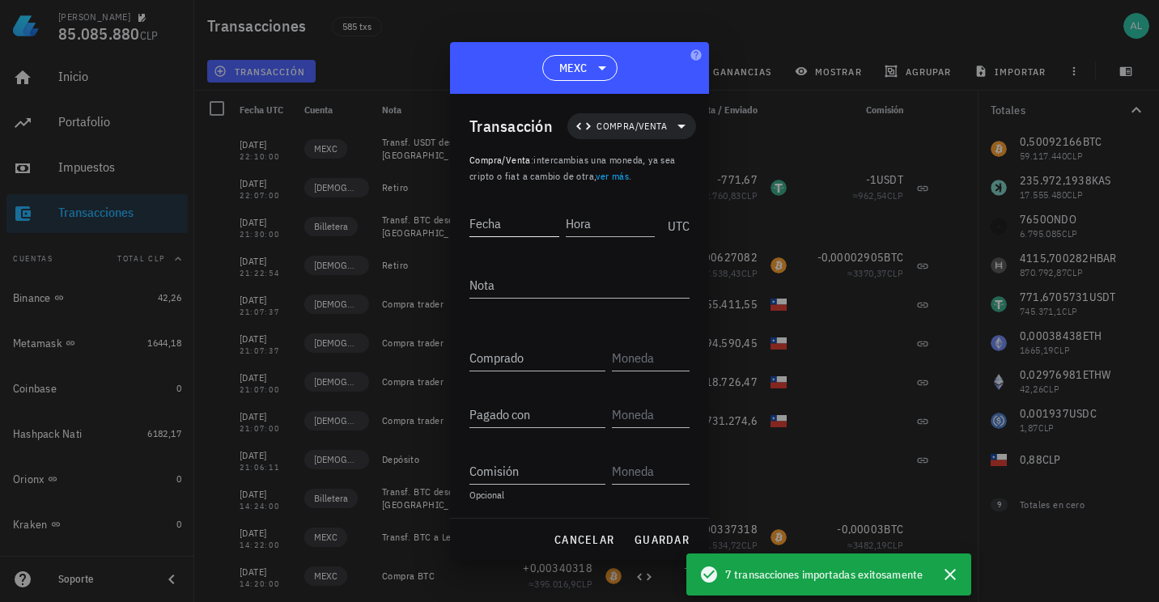
click at [530, 226] on input "Fecha" at bounding box center [514, 223] width 90 height 26
type input "[DATE]"
type input "22:15:00"
type textarea "Comp"
click at [584, 223] on input "22:15:00" at bounding box center [609, 223] width 92 height 26
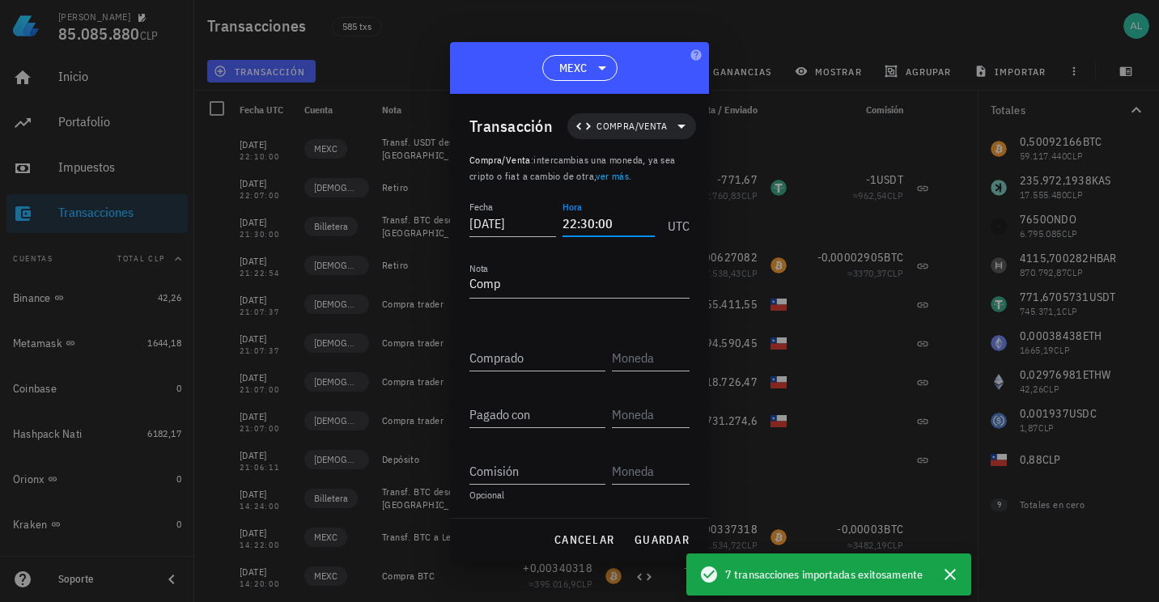
type input "22:30:00"
type textarea "Compra KAS"
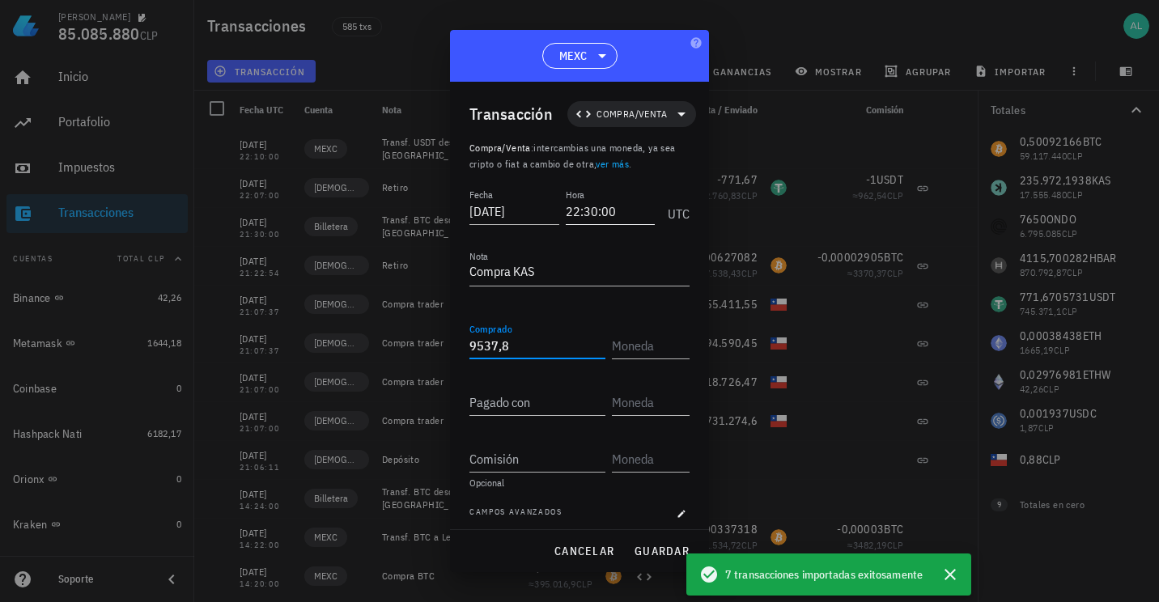
type input "9.537,8"
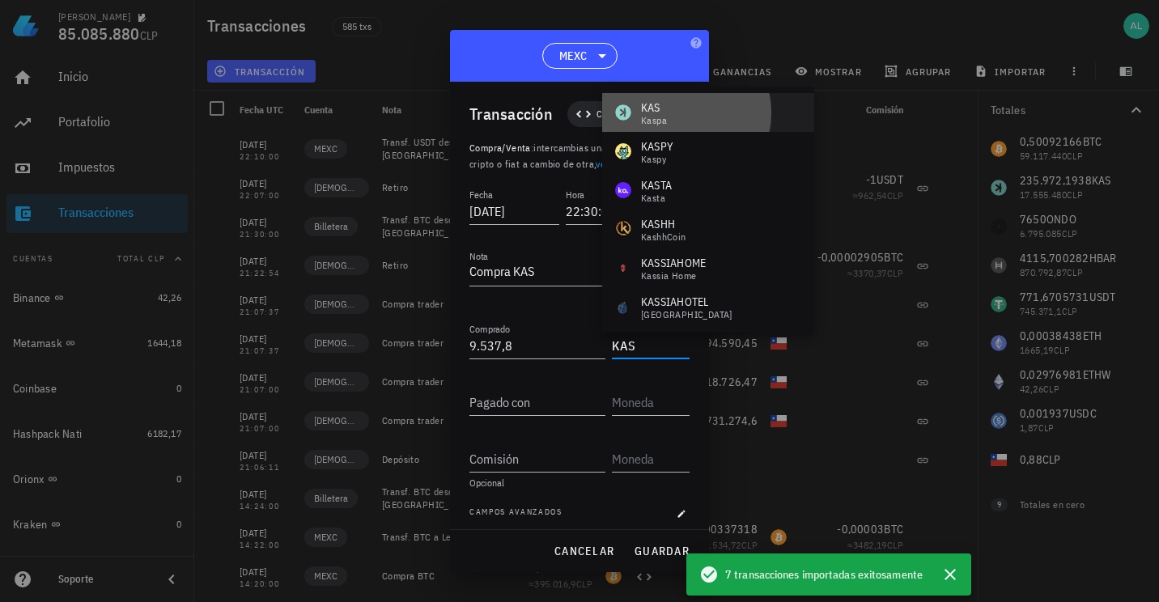
click at [657, 102] on div "KAS" at bounding box center [654, 108] width 26 height 16
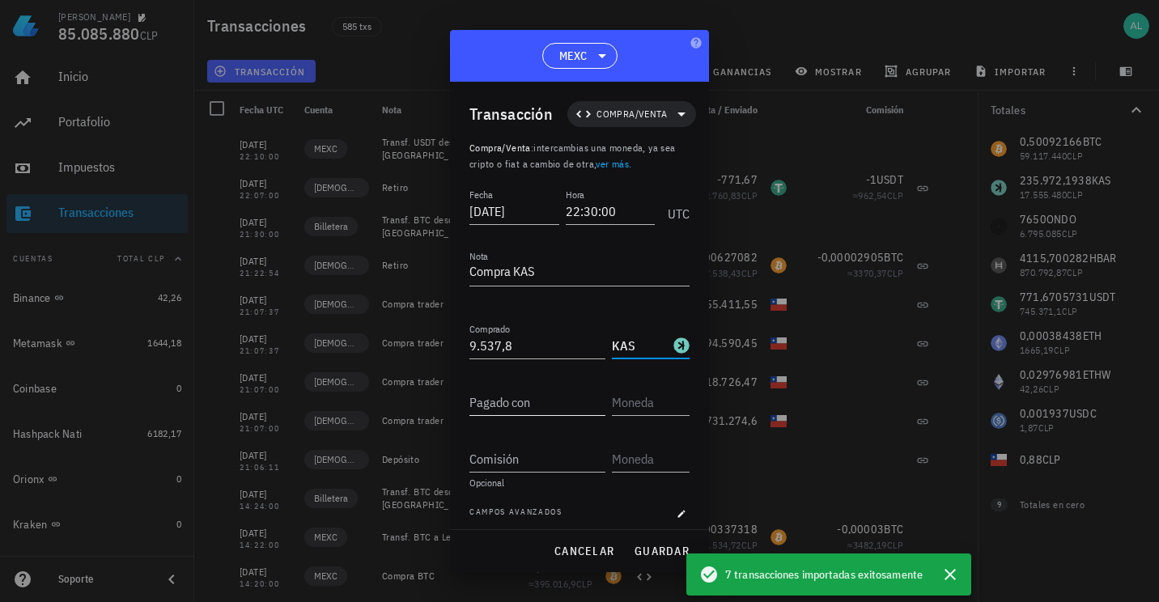
type input "KAS"
click at [498, 397] on input "Pagado con" at bounding box center [537, 402] width 136 height 26
type input "771,67"
click at [620, 410] on input "text" at bounding box center [649, 402] width 74 height 26
click at [620, 410] on input "KA" at bounding box center [649, 402] width 74 height 26
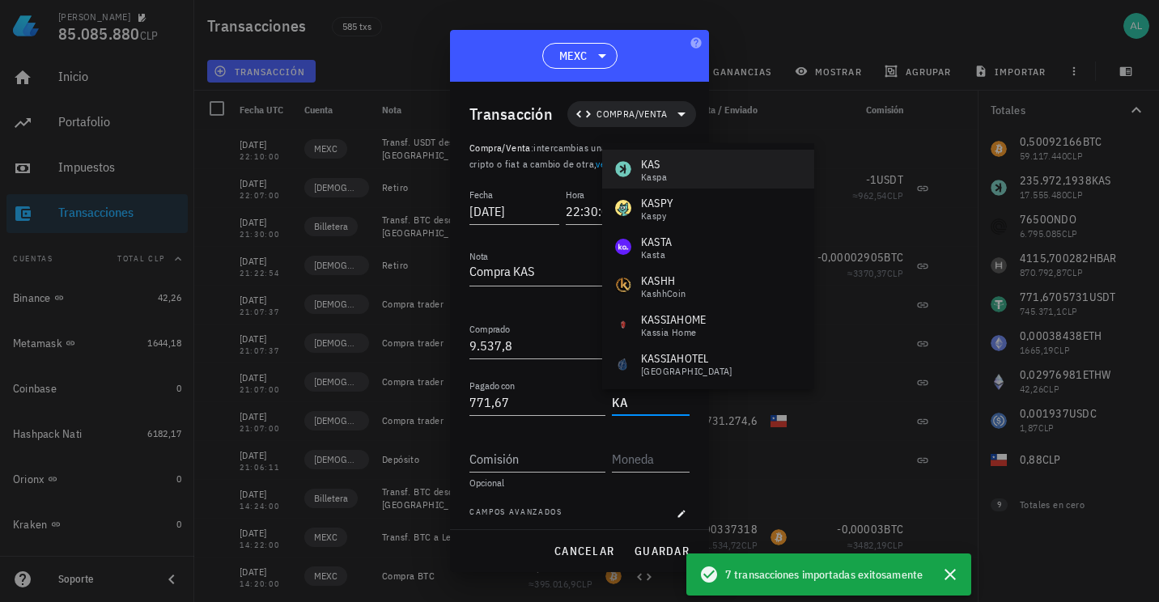
type input "K"
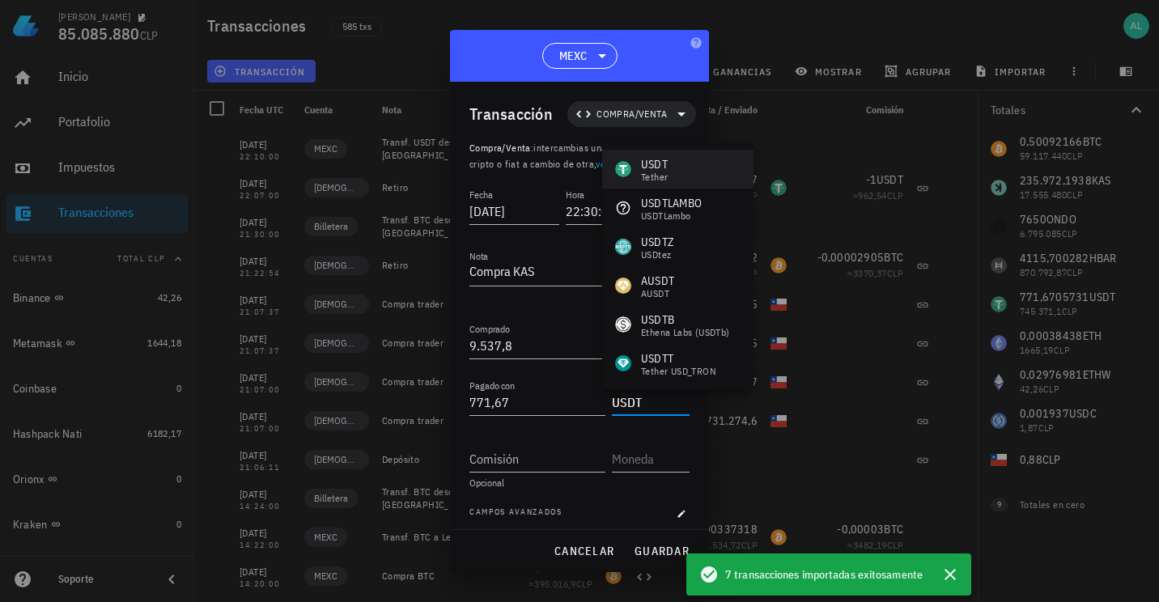
click at [688, 161] on div "USDT Tether" at bounding box center [677, 169] width 151 height 39
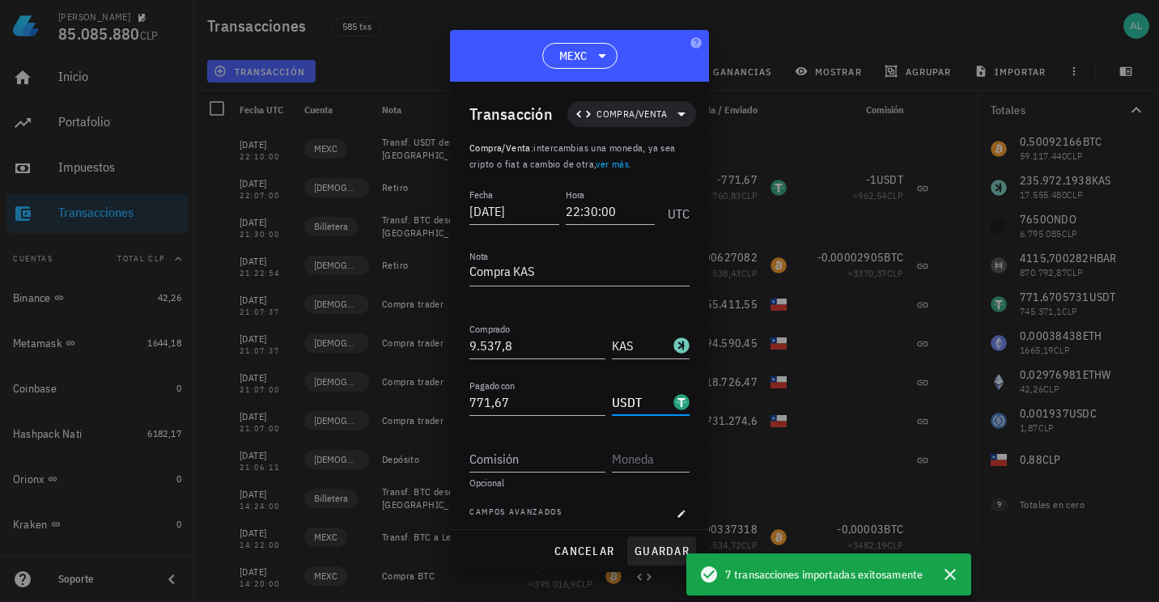
type input "USDT"
click at [653, 555] on span "guardar" at bounding box center [662, 551] width 56 height 15
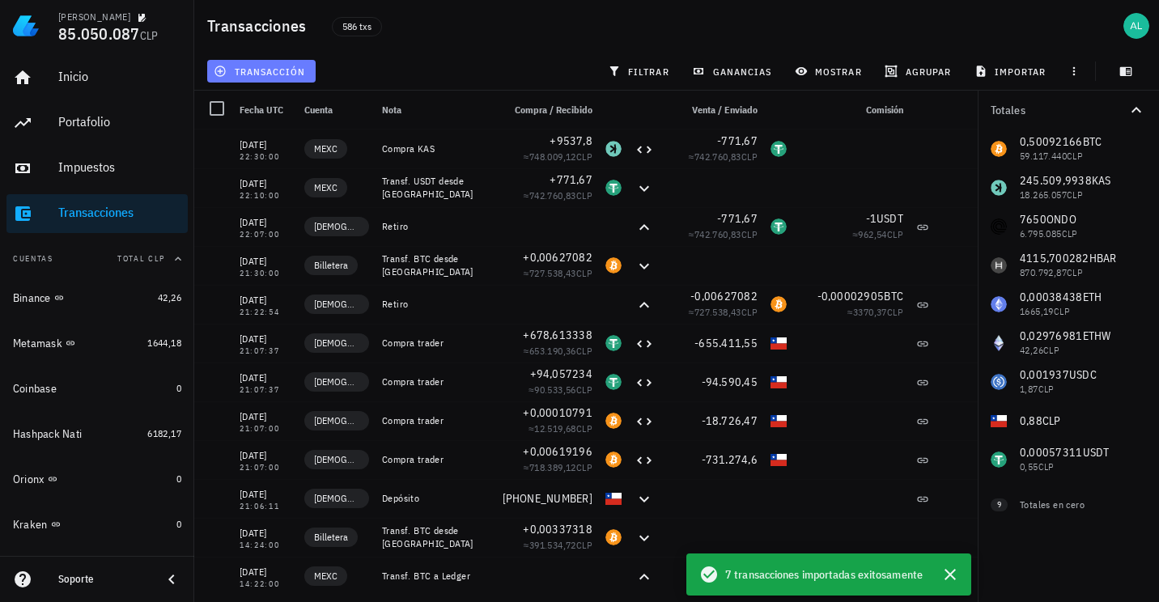
click at [256, 69] on span "transacción" at bounding box center [261, 71] width 88 height 13
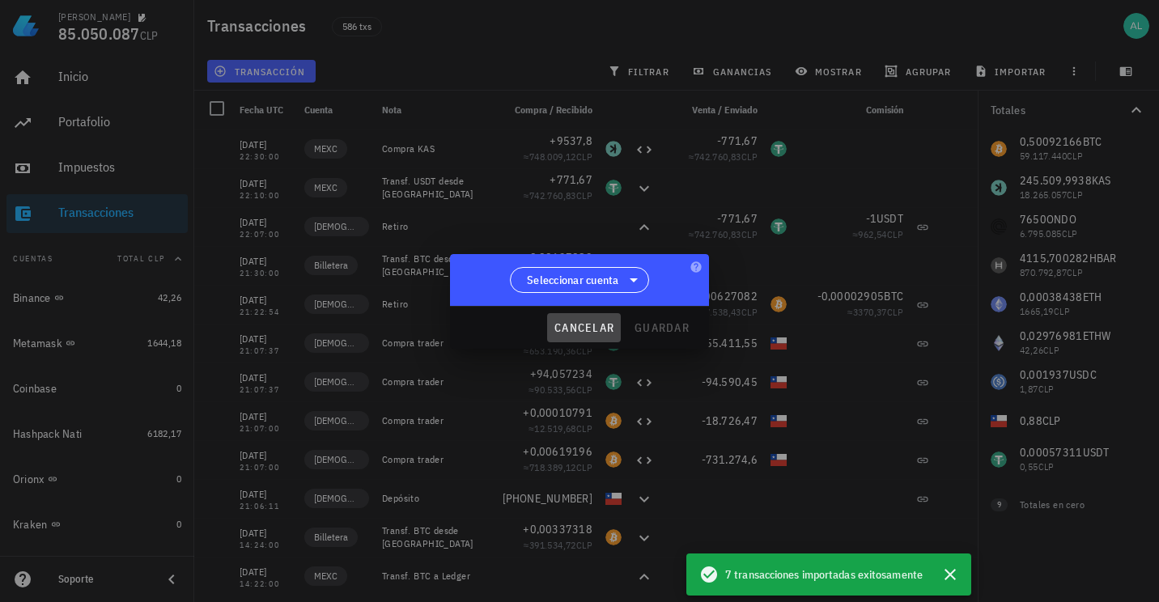
click at [587, 328] on span "cancelar" at bounding box center [584, 328] width 61 height 15
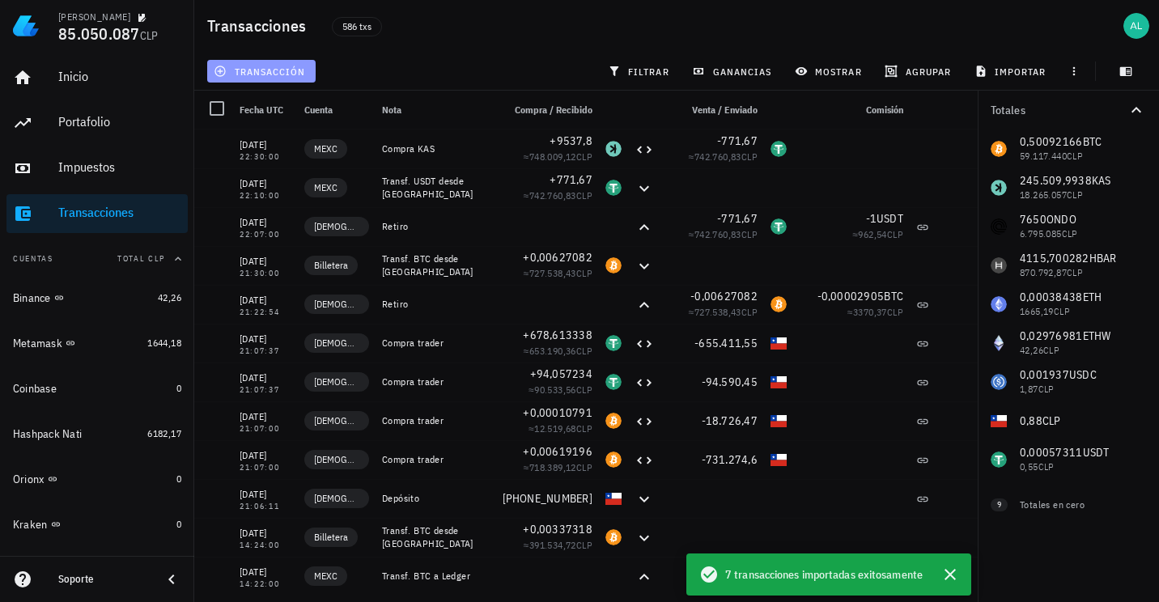
click at [295, 68] on span "transacción" at bounding box center [261, 71] width 88 height 13
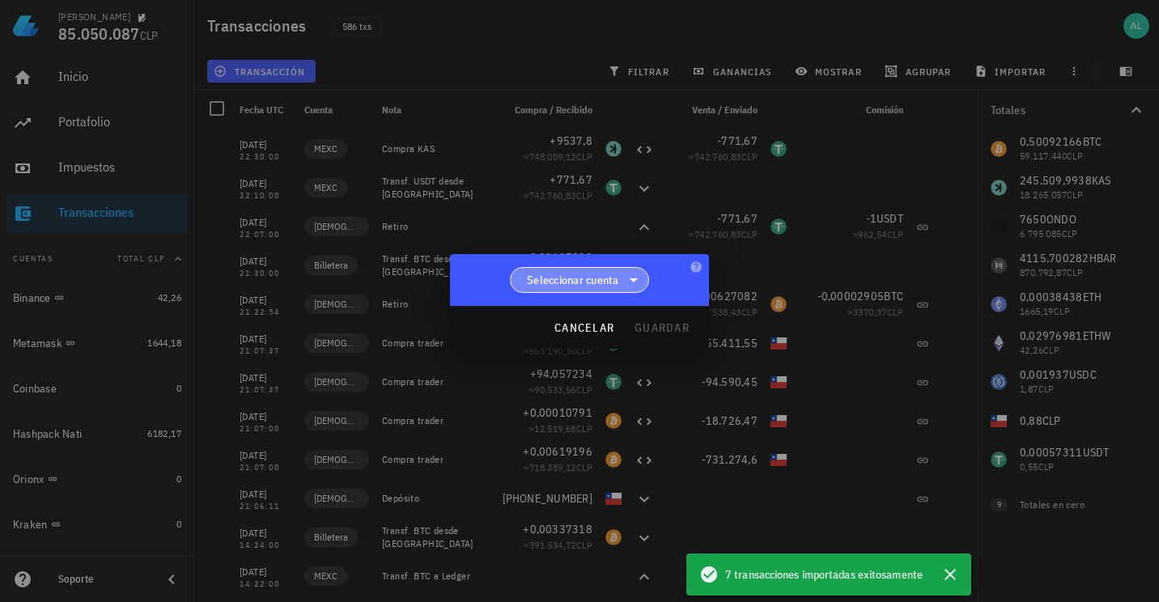
click at [612, 284] on span "Seleccionar cuenta" at bounding box center [573, 280] width 92 height 16
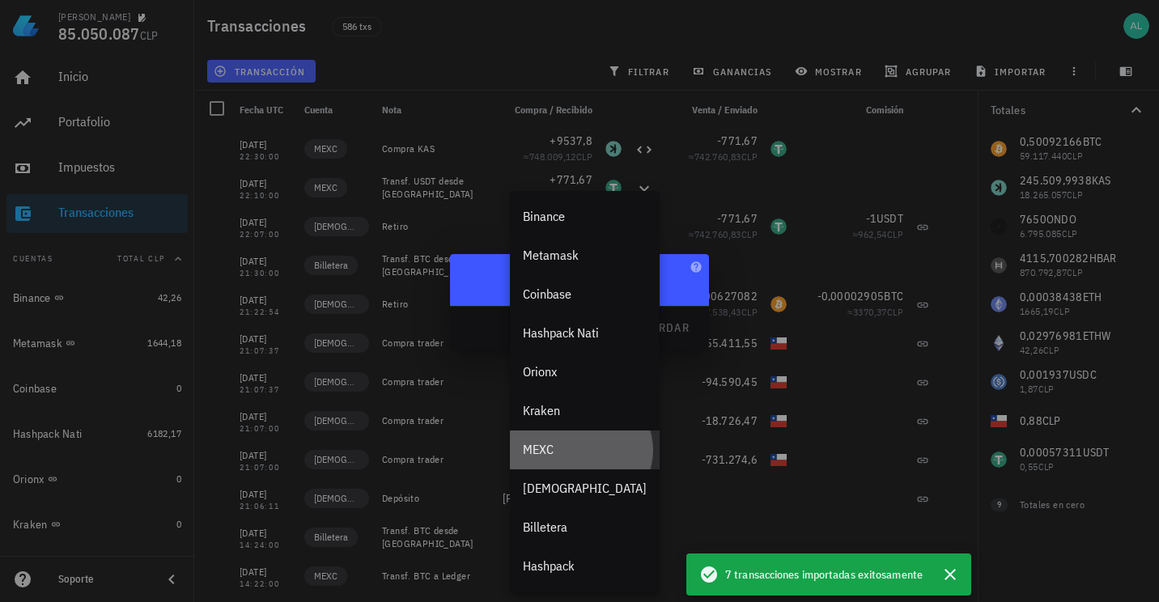
click at [545, 455] on div "MEXC" at bounding box center [585, 449] width 124 height 15
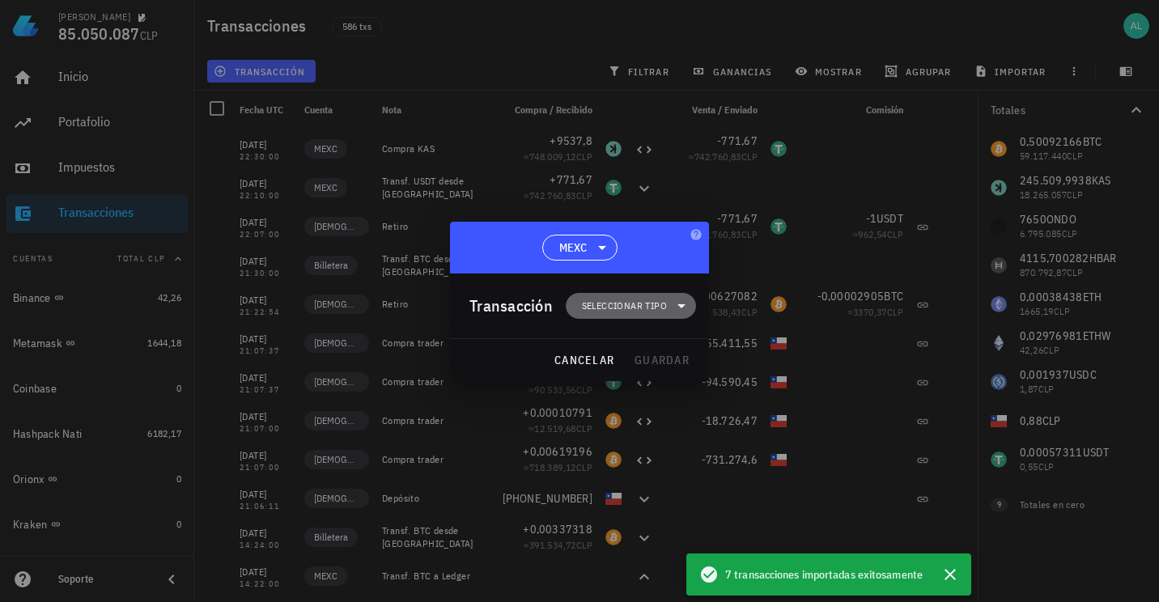
click at [610, 304] on span "Seleccionar tipo" at bounding box center [624, 306] width 85 height 16
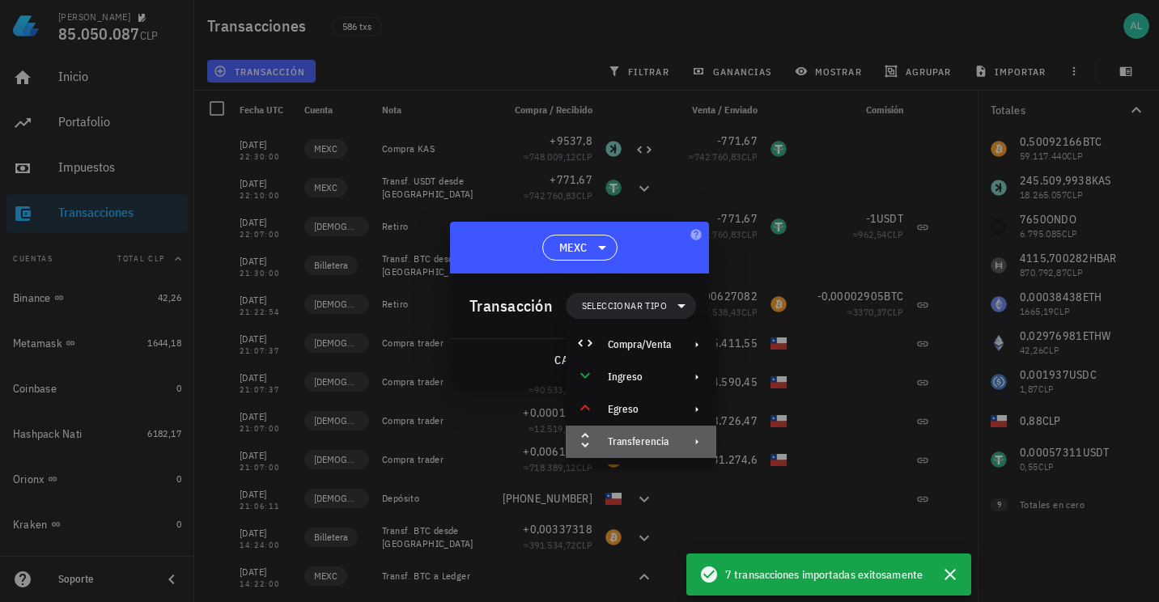
click at [637, 437] on div "Transferencia" at bounding box center [639, 441] width 63 height 13
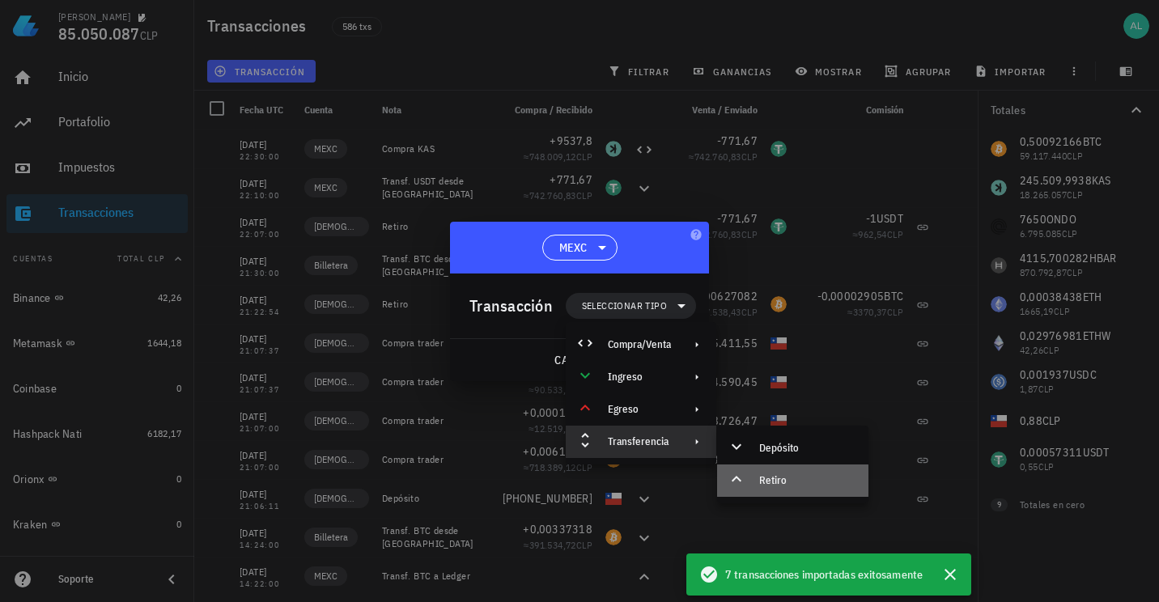
click at [754, 477] on div "Retiro" at bounding box center [792, 481] width 151 height 32
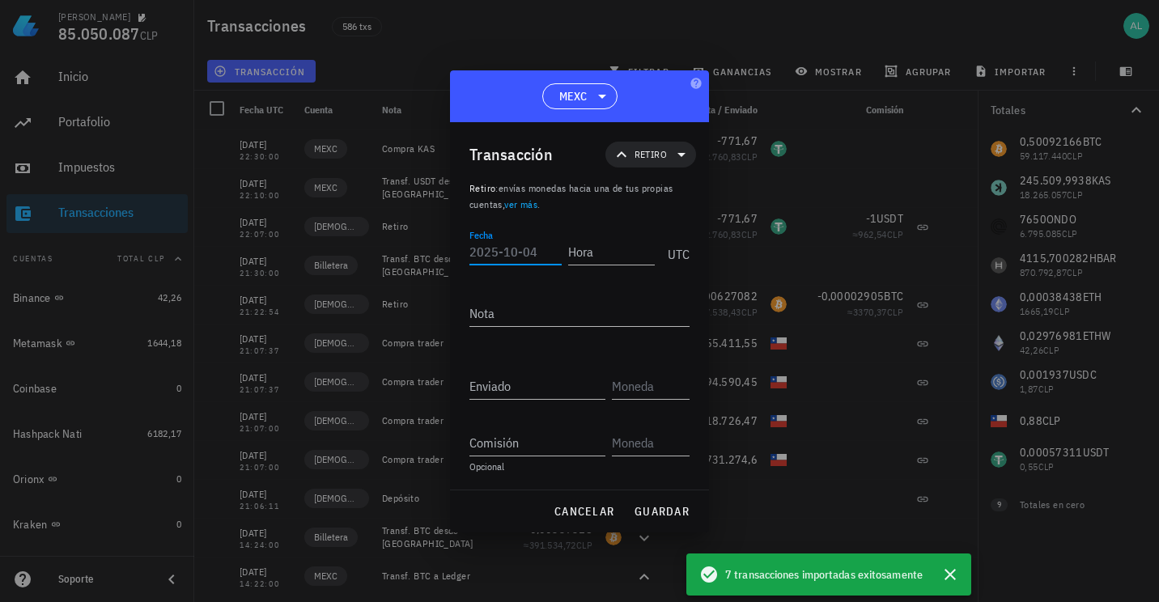
click at [537, 261] on input "Fecha" at bounding box center [515, 252] width 92 height 26
type input "[DATE]"
type input "11:45:00"
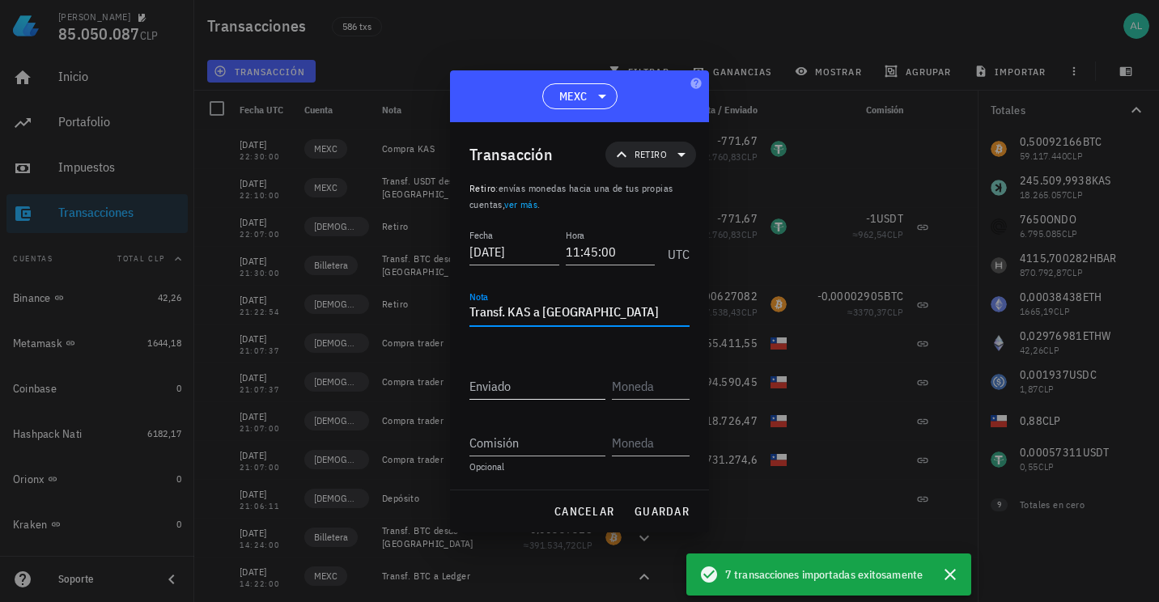
type textarea "Transf. KAS a [GEOGRAPHIC_DATA]"
click at [520, 390] on input "Enviado" at bounding box center [537, 386] width 136 height 26
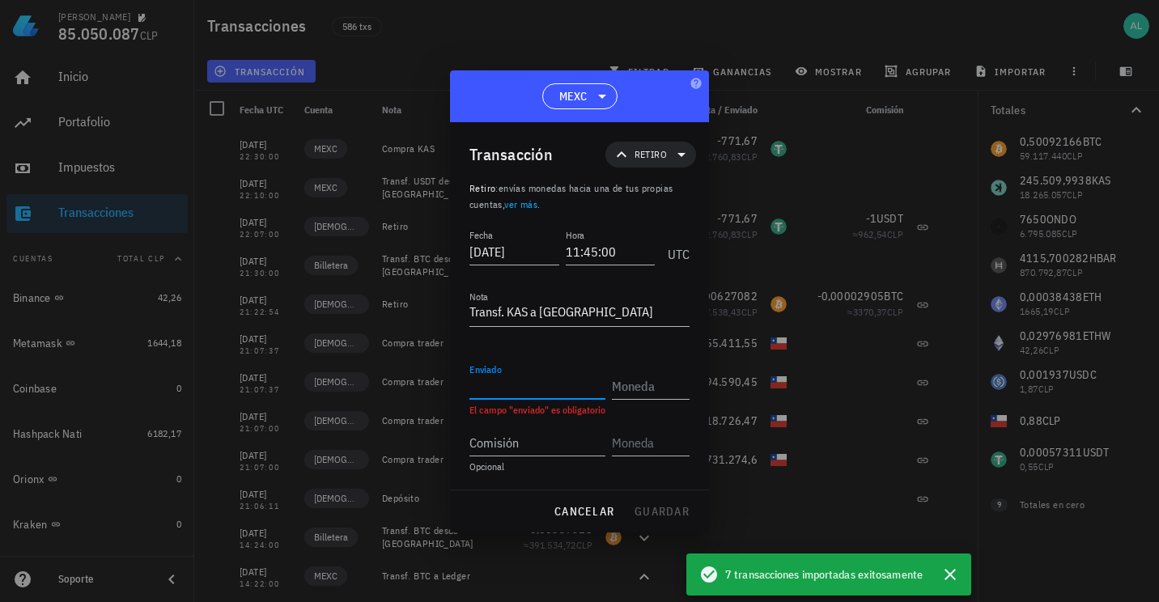
paste input "22893,607"
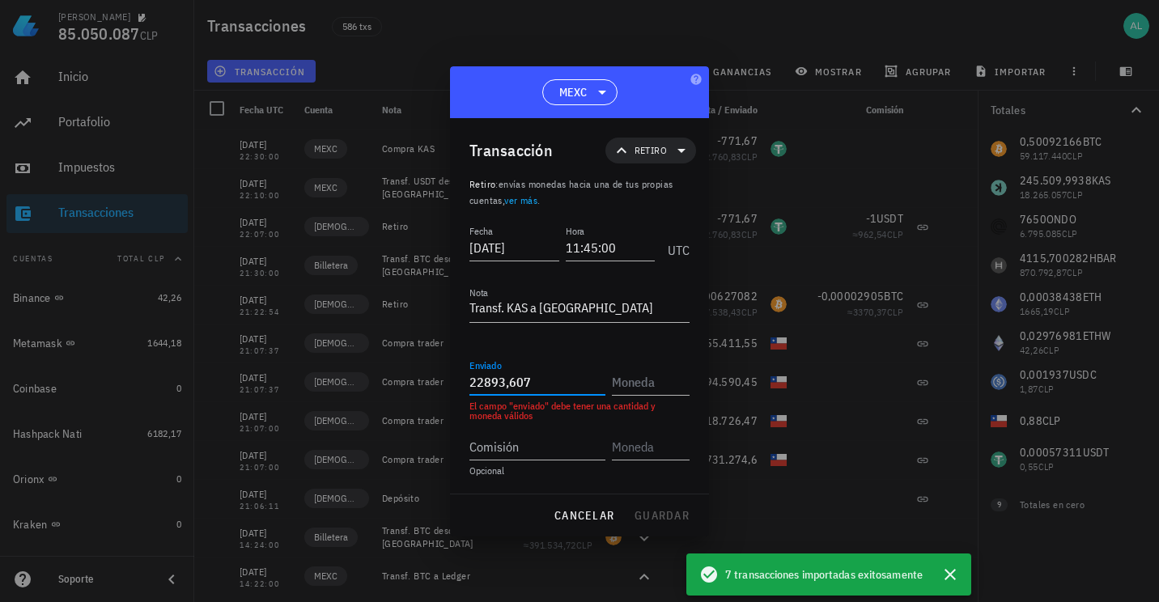
type input "22.893,607"
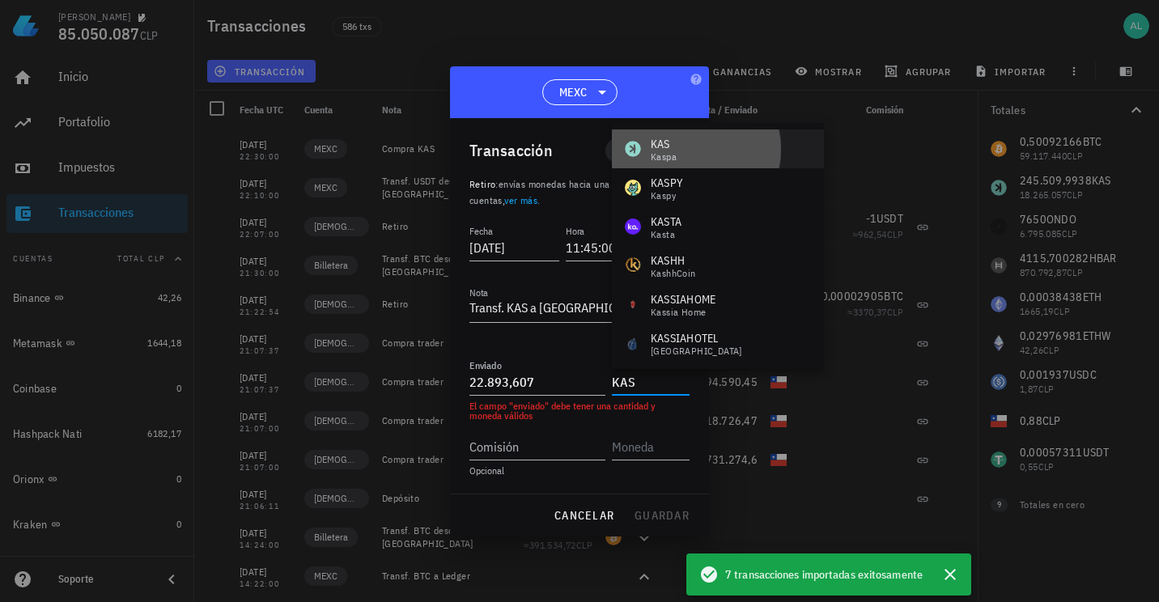
click at [672, 154] on div "Kaspa" at bounding box center [664, 157] width 26 height 10
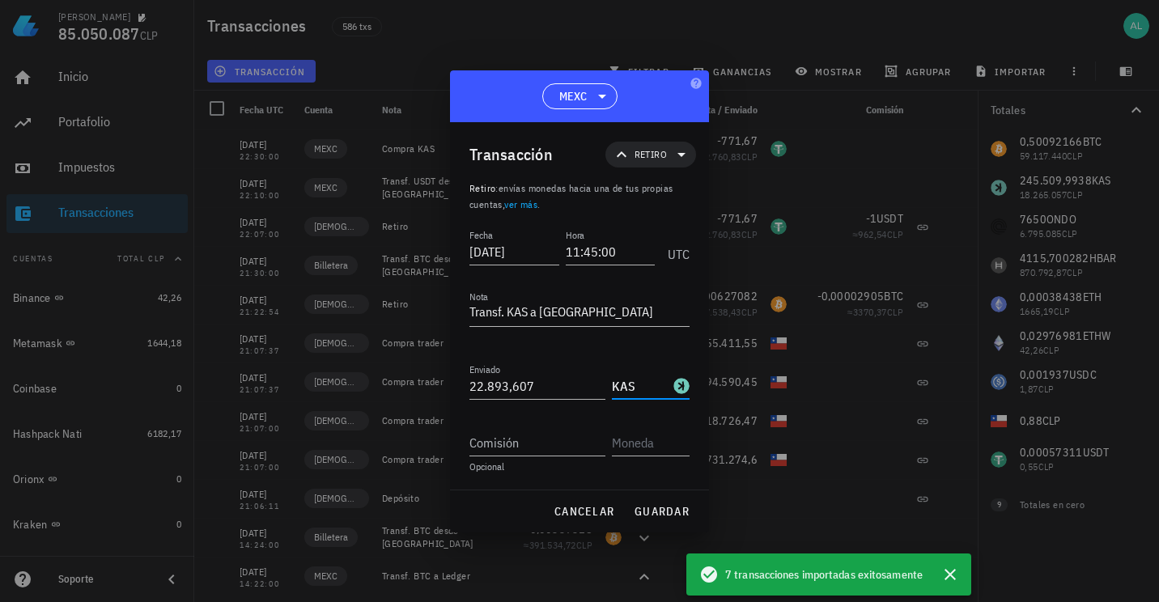
type input "KAS"
type input "0,593"
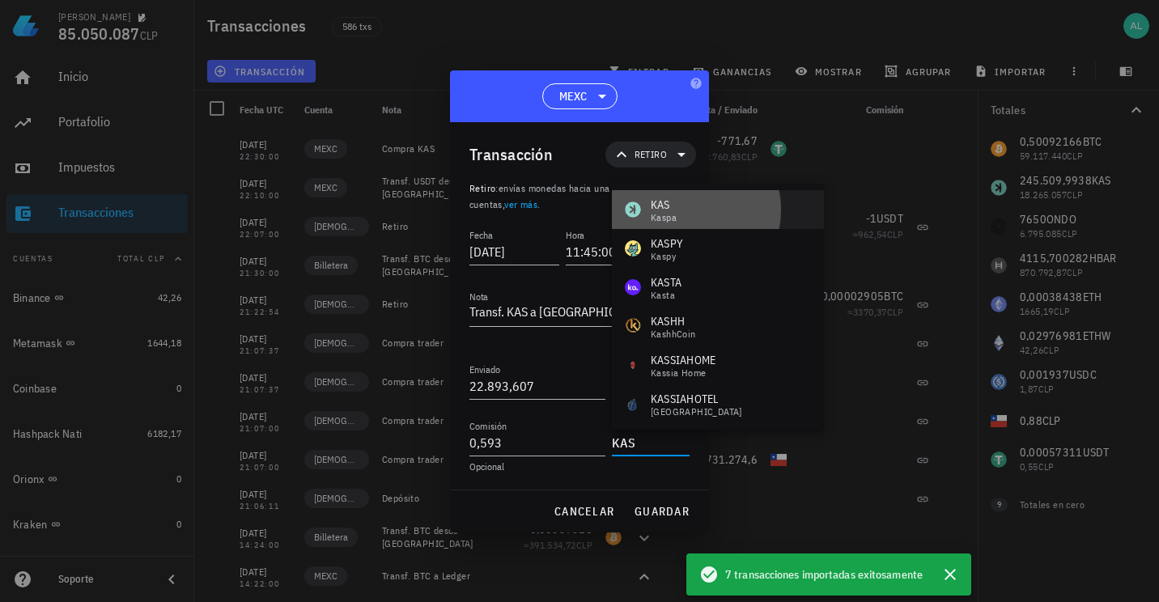
click at [680, 213] on div "KAS Kaspa" at bounding box center [718, 209] width 212 height 39
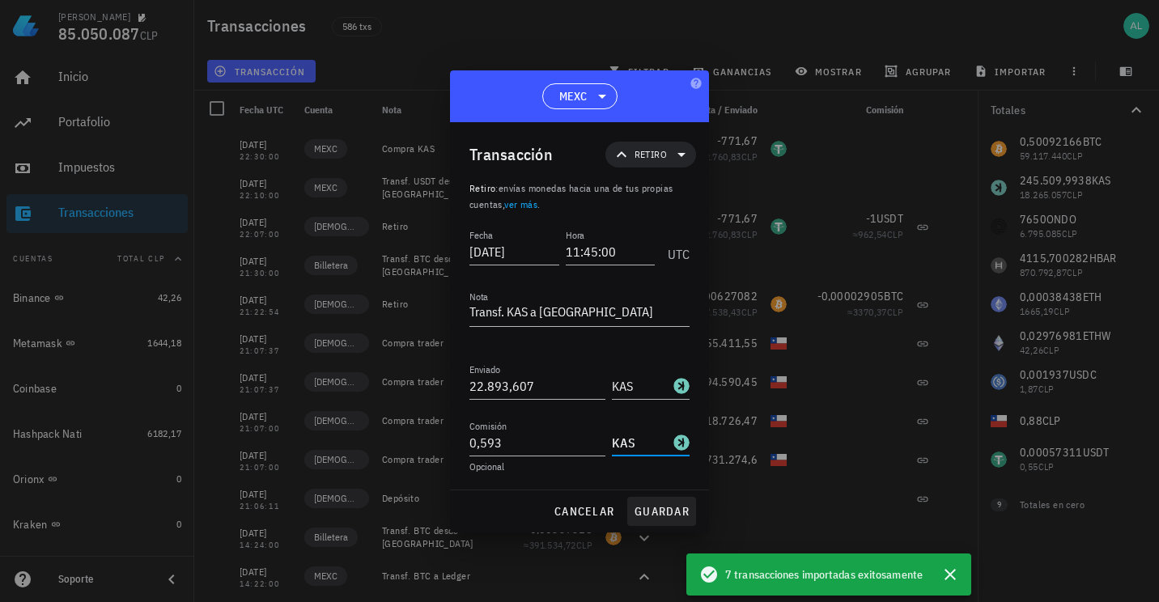
type input "KAS"
click at [671, 514] on span "guardar" at bounding box center [662, 511] width 56 height 15
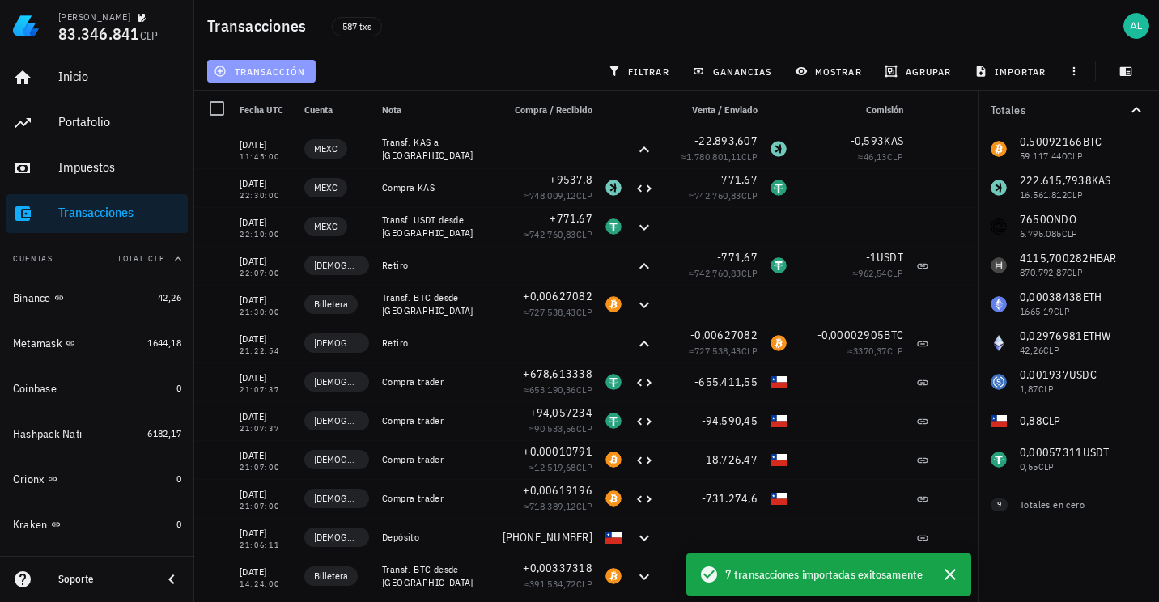
click at [285, 69] on span "transacción" at bounding box center [261, 71] width 88 height 13
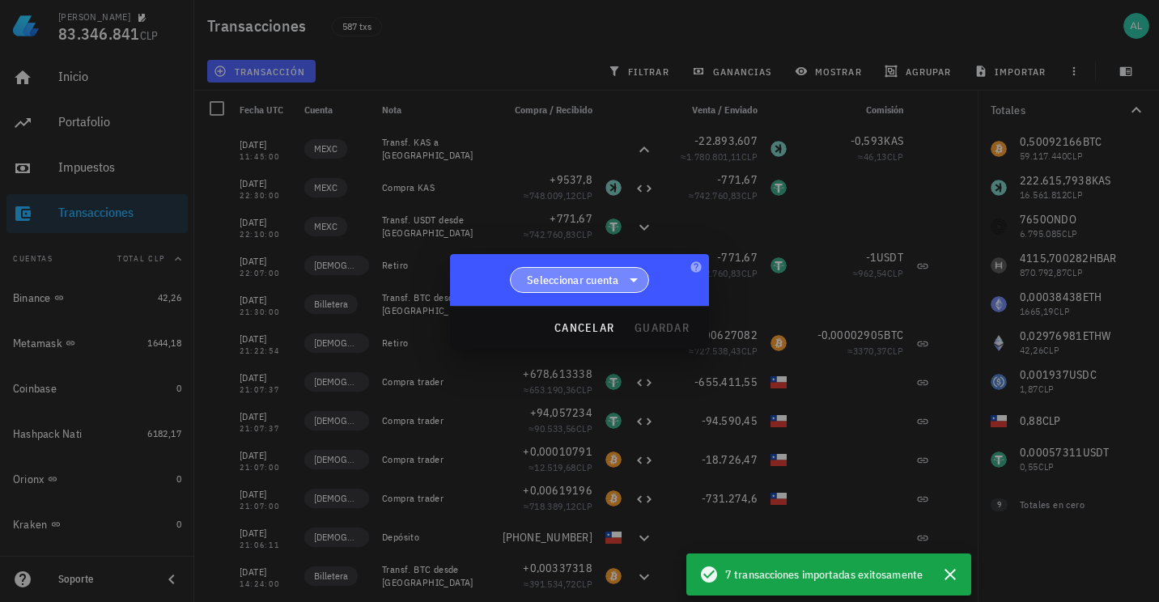
click at [569, 274] on span "Seleccionar cuenta" at bounding box center [573, 280] width 92 height 16
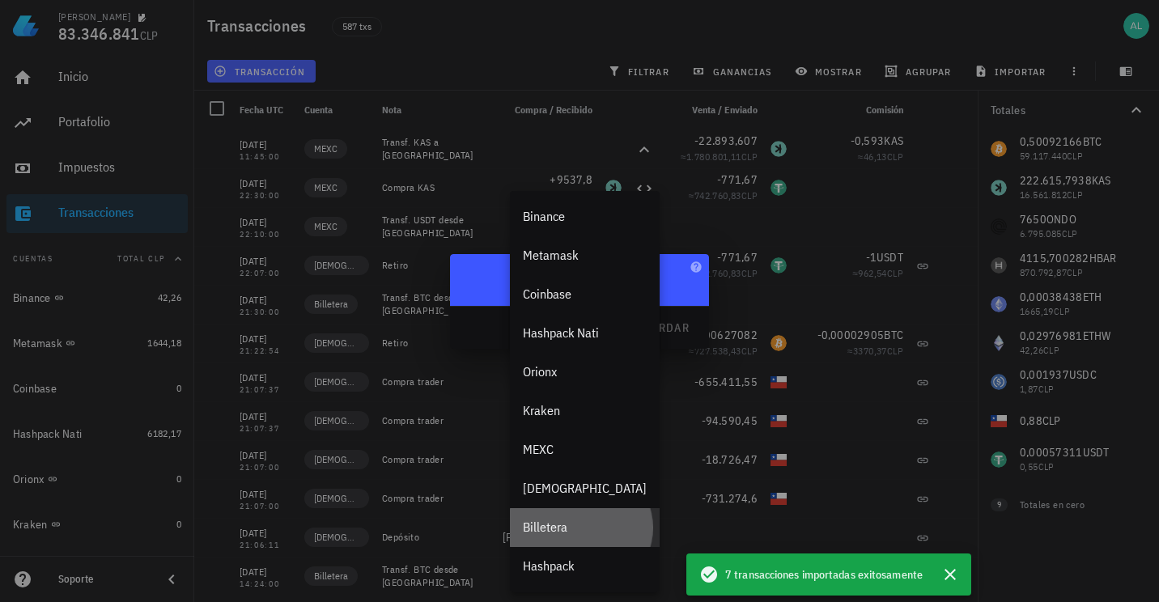
click at [560, 525] on div "Billetera" at bounding box center [585, 527] width 124 height 15
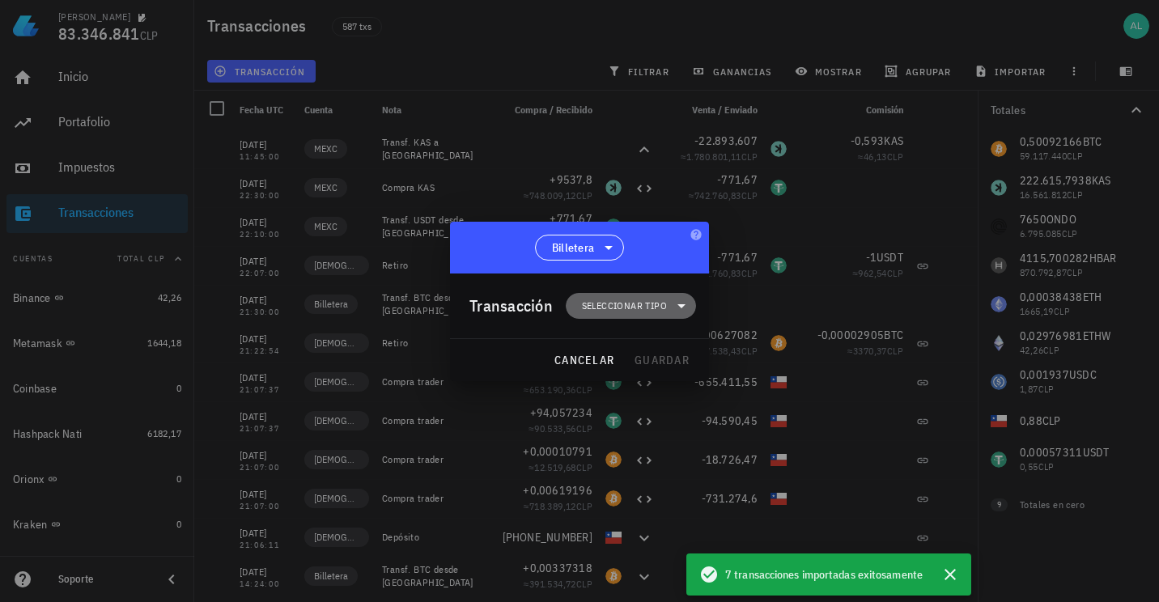
click at [629, 309] on span "Seleccionar tipo" at bounding box center [624, 306] width 85 height 16
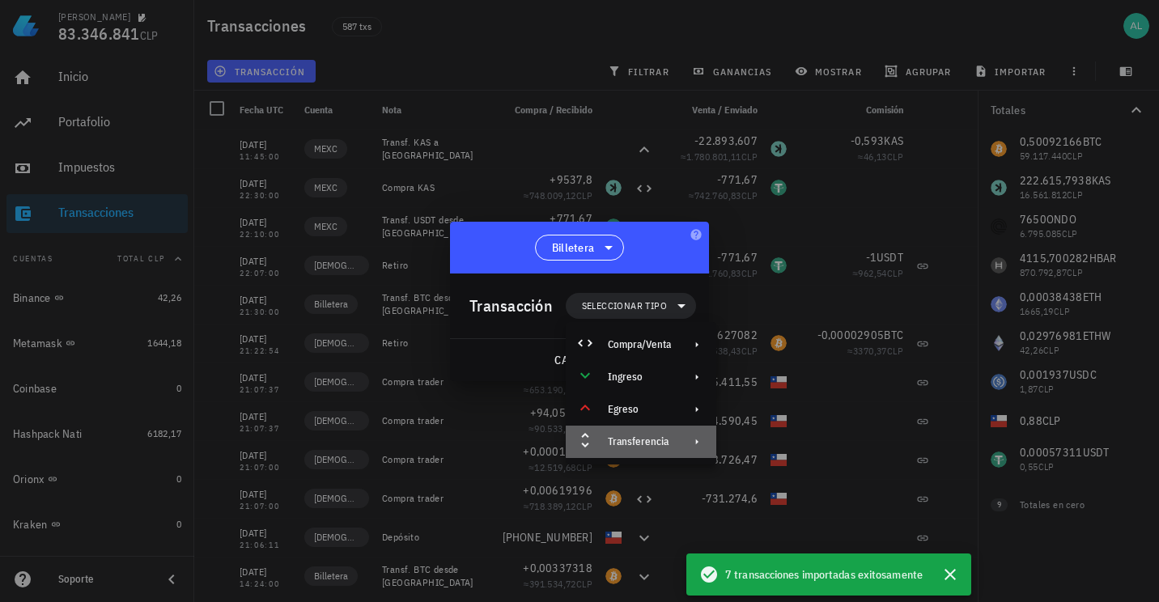
click at [657, 444] on div "Transferencia" at bounding box center [639, 441] width 63 height 13
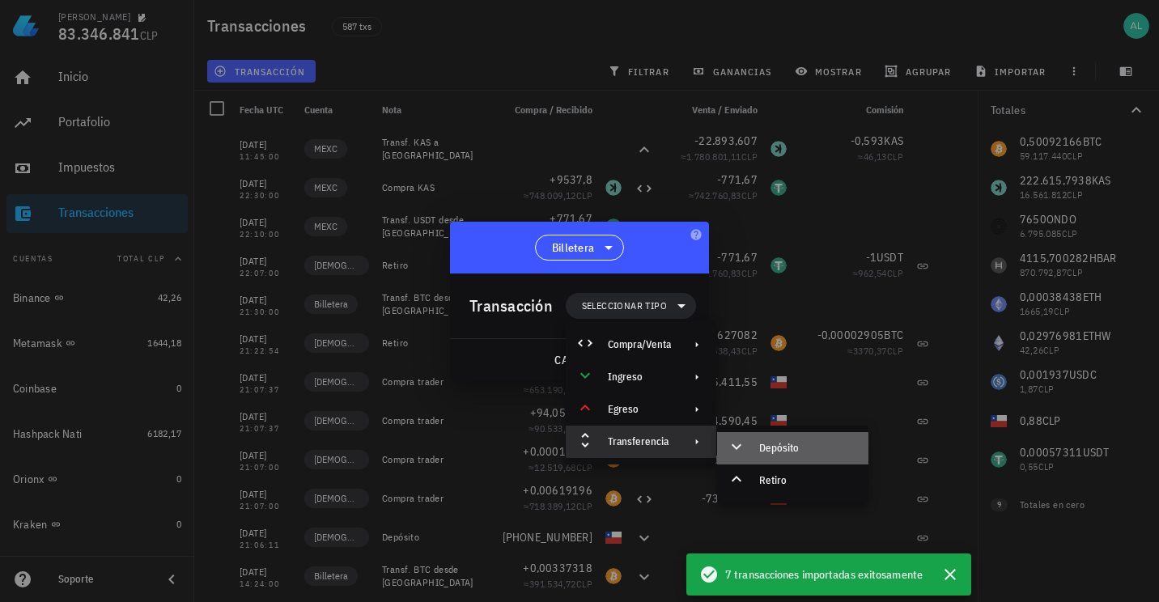
click at [775, 446] on div "Depósito" at bounding box center [807, 448] width 96 height 13
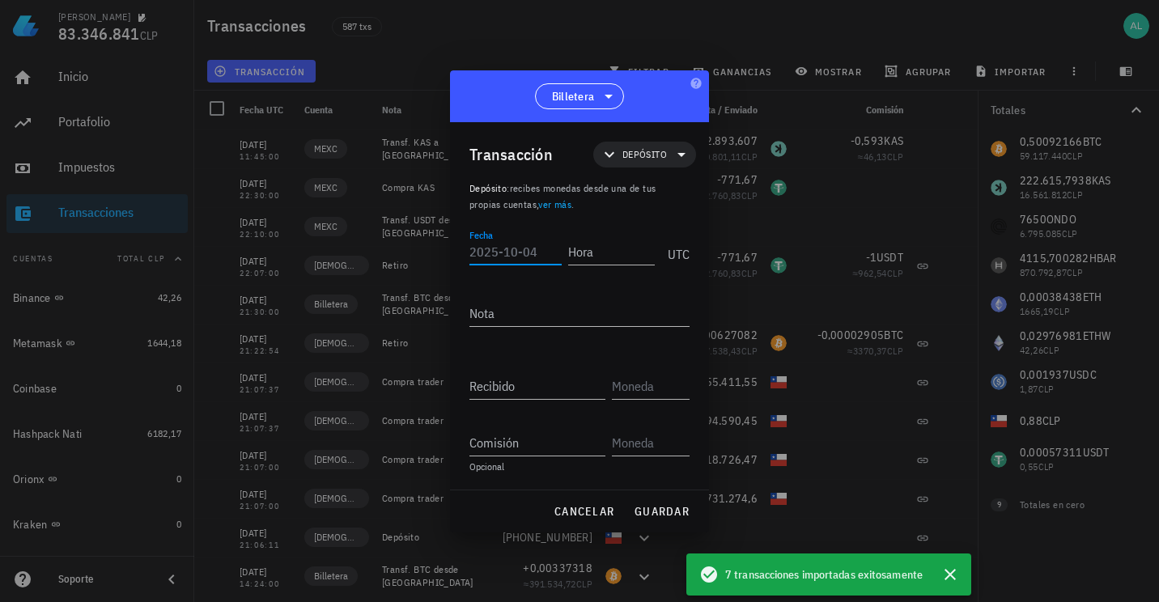
click at [514, 242] on input "Fecha" at bounding box center [515, 252] width 92 height 26
type input "[DATE]"
type input "11:48:00"
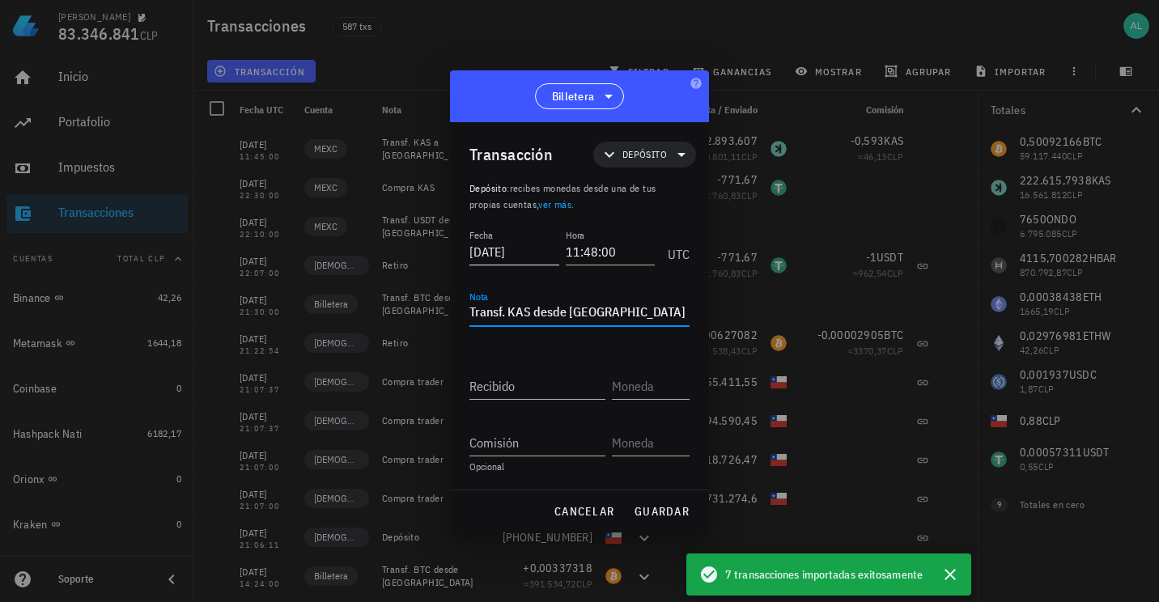
type textarea "Transf. KAS desde [GEOGRAPHIC_DATA]"
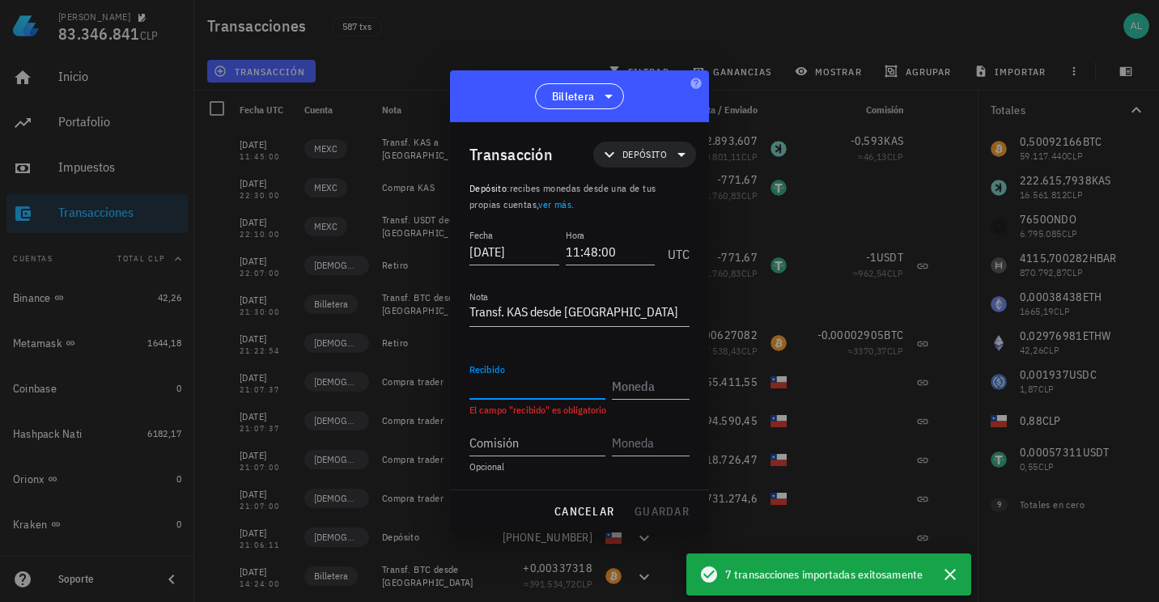
paste input "22893,607"
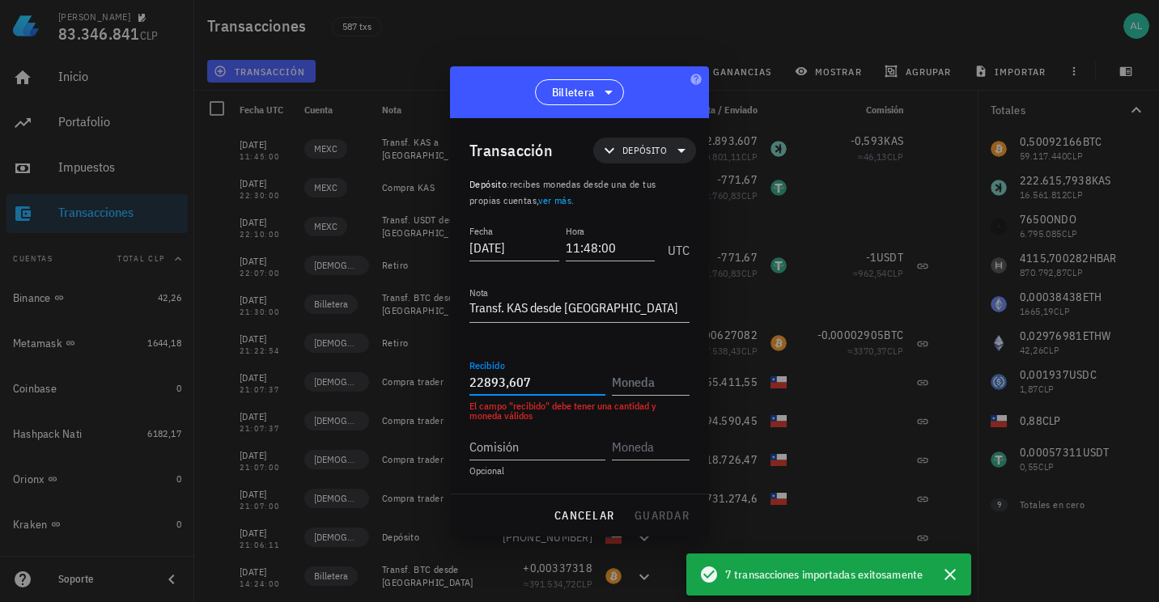
type input "22.893,607"
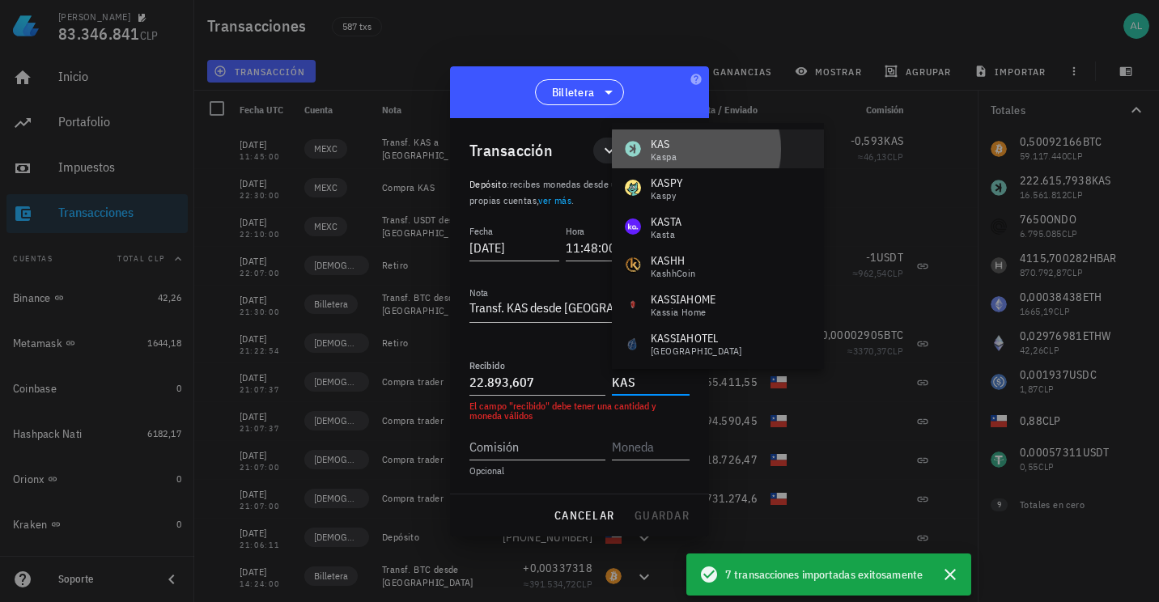
click at [703, 156] on div "KAS Kaspa" at bounding box center [718, 149] width 212 height 39
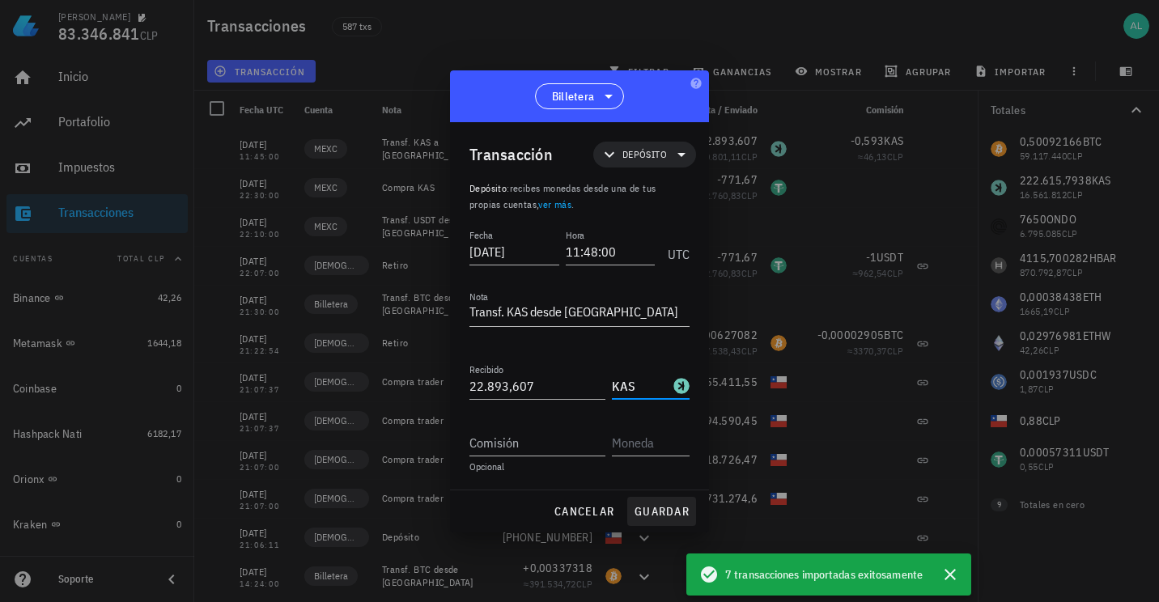
type input "KAS"
click at [654, 499] on button "guardar" at bounding box center [661, 511] width 69 height 29
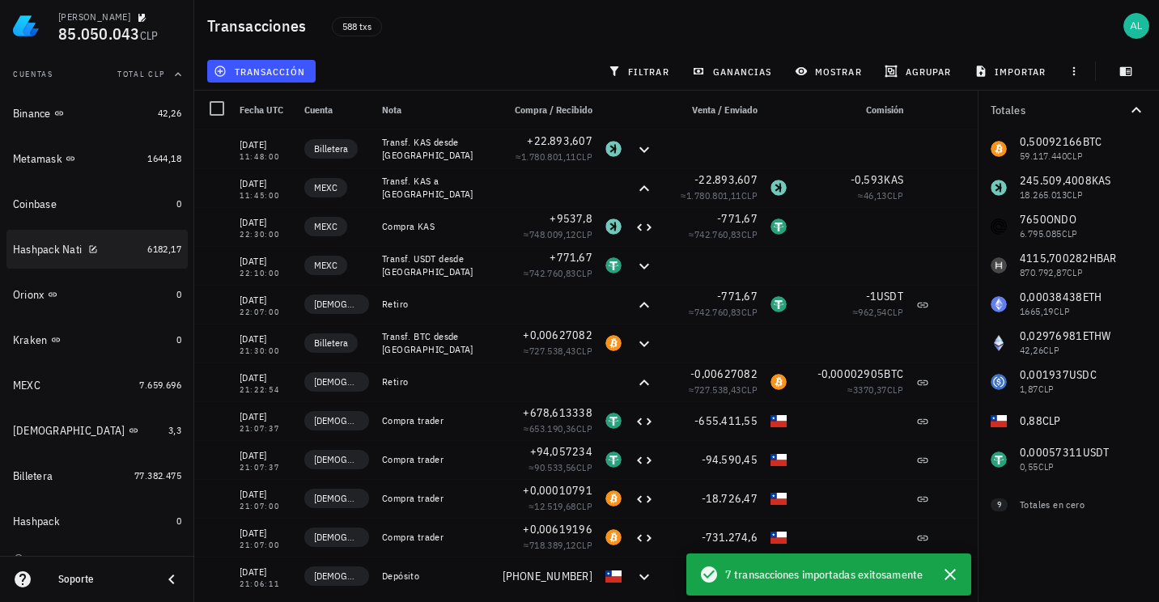
scroll to position [196, 0]
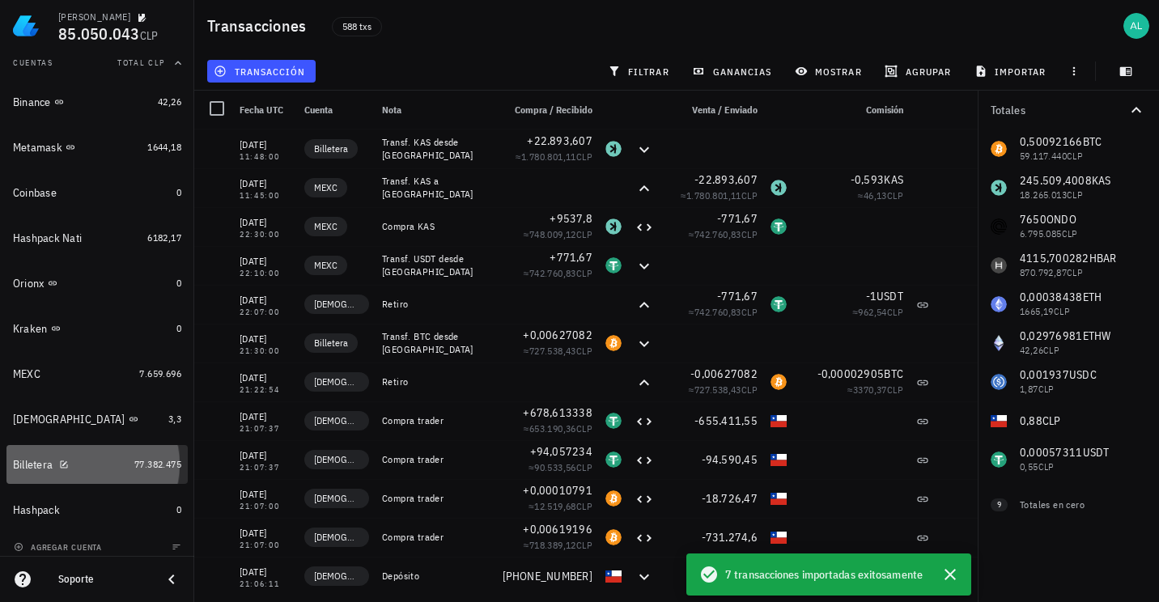
click at [115, 469] on div "Billetera" at bounding box center [70, 464] width 115 height 15
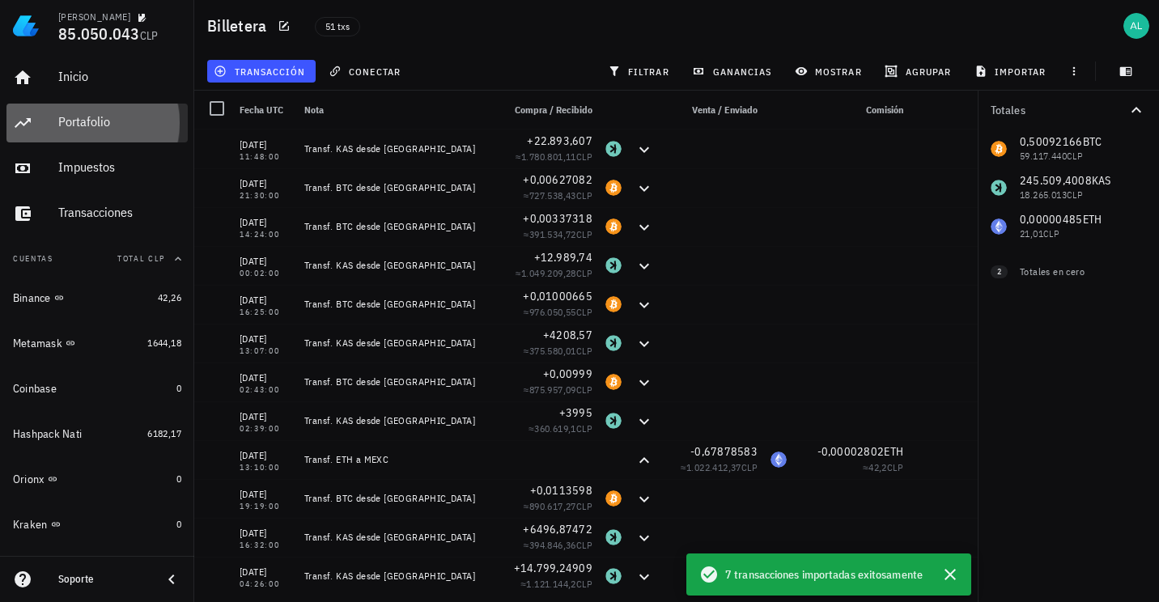
click at [96, 118] on div "Portafolio" at bounding box center [119, 121] width 123 height 15
